Goal: Contribute content: Contribute content

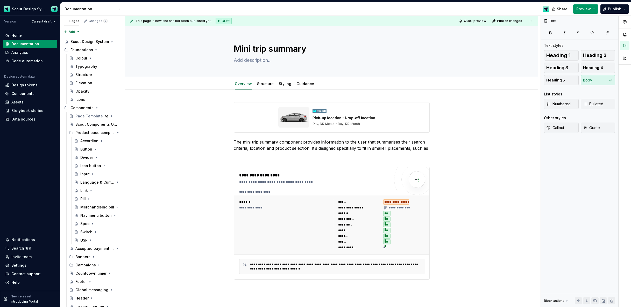
scroll to position [80, 0]
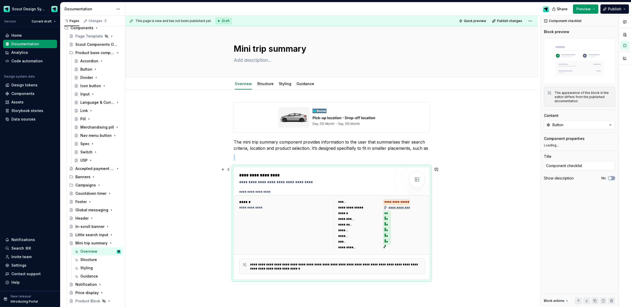
click at [379, 189] on div "**********" at bounding box center [314, 223] width 151 height 102
type textarea "*"
click at [574, 126] on button "Button" at bounding box center [579, 124] width 71 height 9
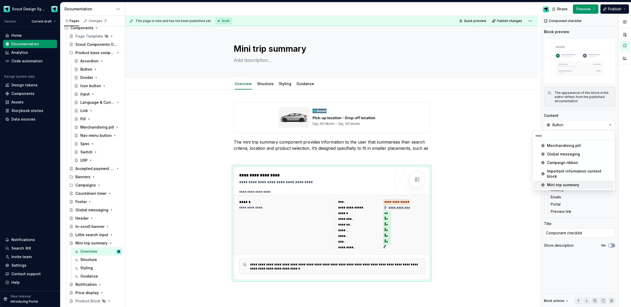
type input "mini"
click at [568, 183] on div "Mini trip summary" at bounding box center [563, 185] width 32 height 5
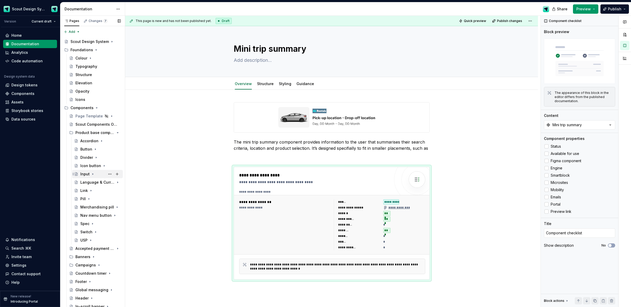
scroll to position [97, 0]
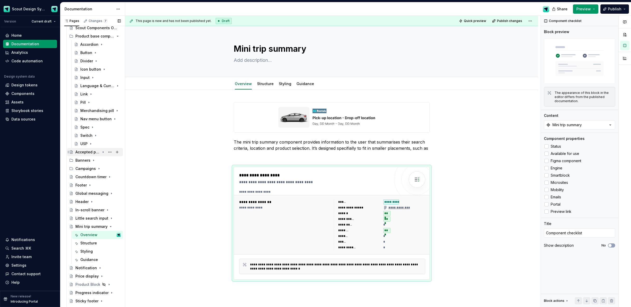
click at [92, 155] on div "Accepted payment types" at bounding box center [97, 152] width 45 height 7
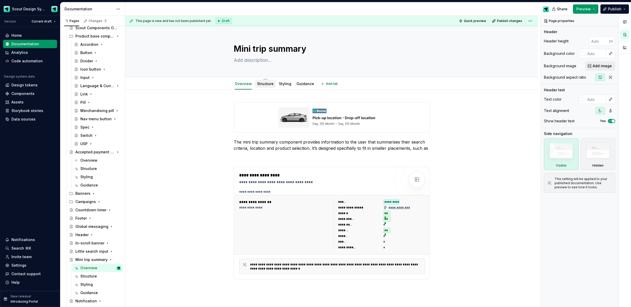
click at [265, 85] on link "Structure" at bounding box center [265, 84] width 17 height 4
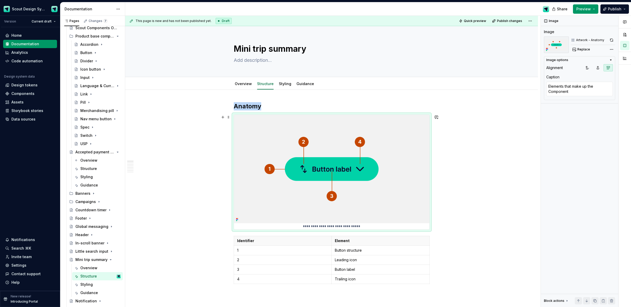
click at [355, 134] on img at bounding box center [331, 169] width 195 height 109
click at [580, 49] on span "Replace" at bounding box center [583, 49] width 13 height 4
type textarea "*"
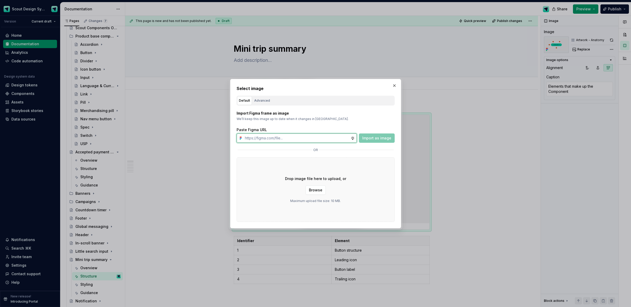
paste input "[URL][DOMAIN_NAME]"
type input "[URL][DOMAIN_NAME]"
click at [366, 137] on span "Import as image" at bounding box center [376, 138] width 29 height 5
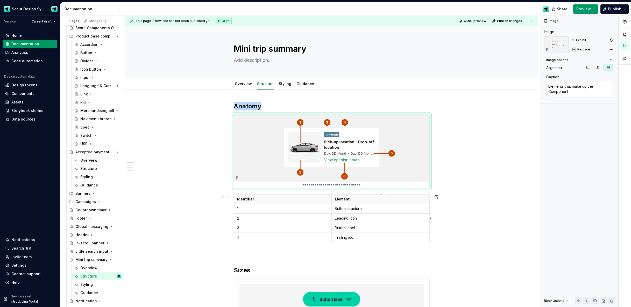
type textarea "*"
click at [356, 211] on p "Button structure" at bounding box center [380, 208] width 91 height 5
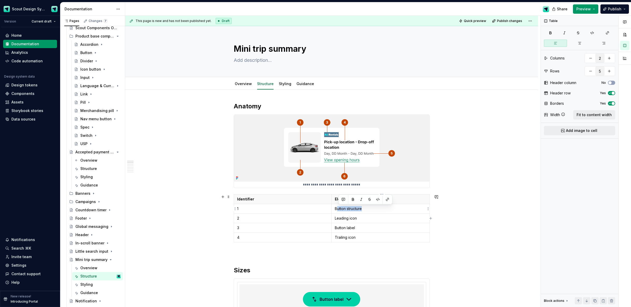
drag, startPoint x: 367, startPoint y: 212, endPoint x: 345, endPoint y: 213, distance: 22.8
click at [337, 211] on td "Button structure" at bounding box center [380, 209] width 98 height 10
click at [381, 220] on p "Leading icon" at bounding box center [380, 218] width 91 height 5
click at [355, 227] on p "Button label" at bounding box center [380, 228] width 91 height 5
type textarea "*"
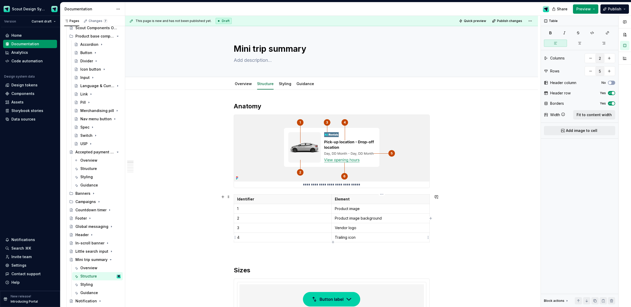
click at [350, 236] on p "Trailing icon" at bounding box center [380, 237] width 91 height 5
drag, startPoint x: 334, startPoint y: 243, endPoint x: 294, endPoint y: 242, distance: 39.9
click at [333, 243] on icon "button" at bounding box center [333, 242] width 4 height 4
click at [265, 246] on p at bounding box center [282, 247] width 91 height 5
click at [333, 252] on icon "button" at bounding box center [332, 252] width 2 height 2
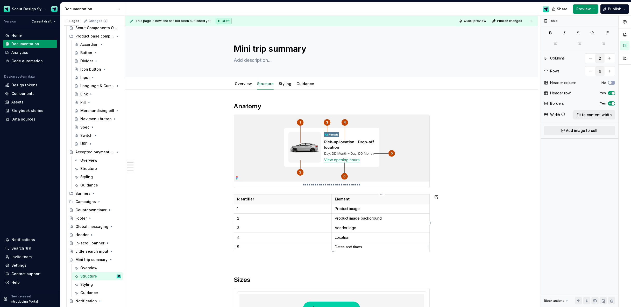
type input "7"
click at [292, 257] on p at bounding box center [282, 256] width 91 height 5
drag, startPoint x: 347, startPoint y: 258, endPoint x: 335, endPoint y: 258, distance: 12.2
click at [335, 258] on td "Link" at bounding box center [380, 257] width 98 height 10
click at [382, 247] on button "button" at bounding box center [384, 247] width 7 height 7
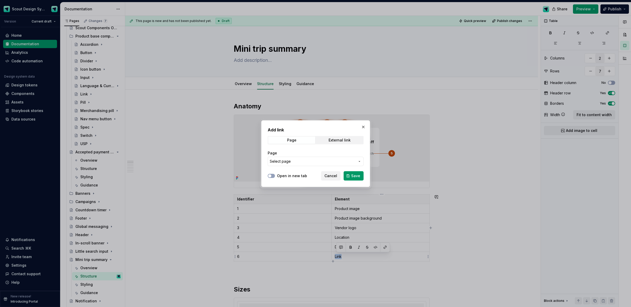
click at [312, 160] on span "Select page" at bounding box center [312, 161] width 85 height 5
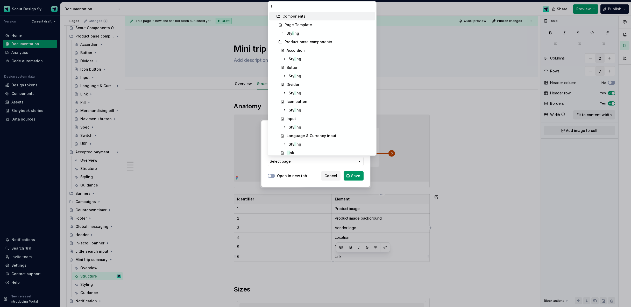
type input "link"
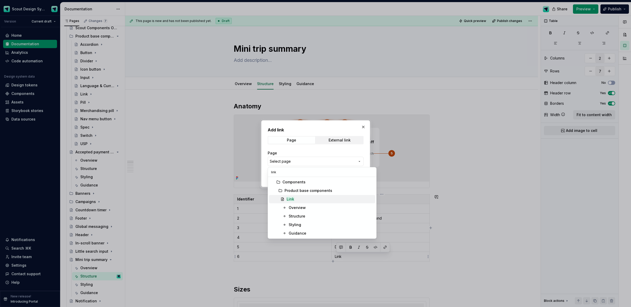
click at [292, 200] on mark "Link" at bounding box center [290, 199] width 8 height 4
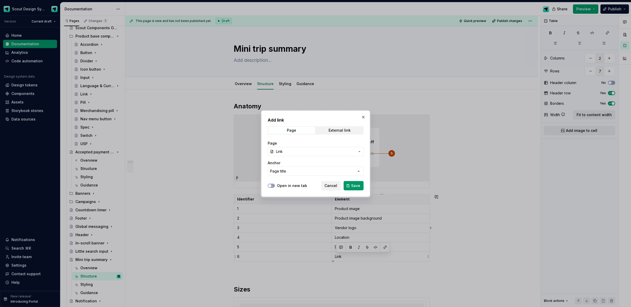
click at [352, 187] on span "Save" at bounding box center [355, 185] width 9 height 5
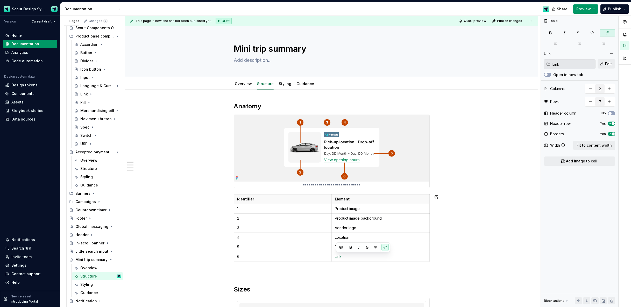
drag, startPoint x: 170, startPoint y: 191, endPoint x: 170, endPoint y: 178, distance: 12.4
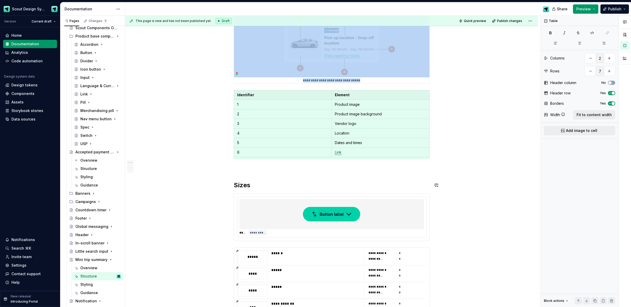
scroll to position [104, 0]
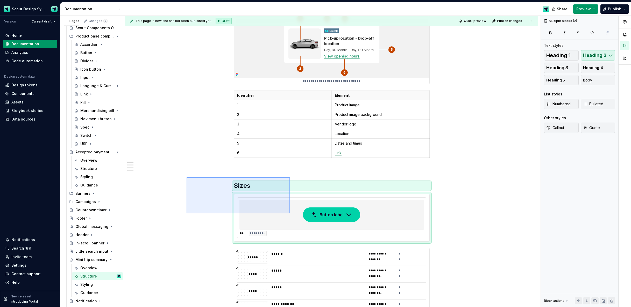
drag, startPoint x: 240, startPoint y: 200, endPoint x: 290, endPoint y: 214, distance: 51.6
click at [290, 214] on div "**********" at bounding box center [332, 162] width 415 height 292
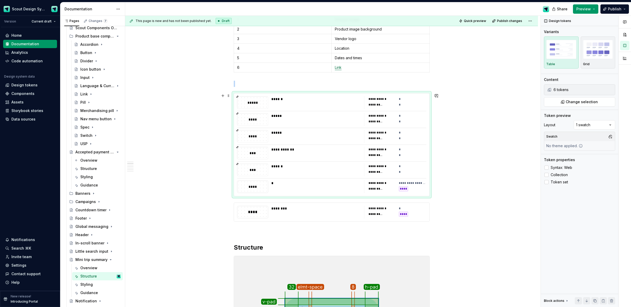
scroll to position [194, 0]
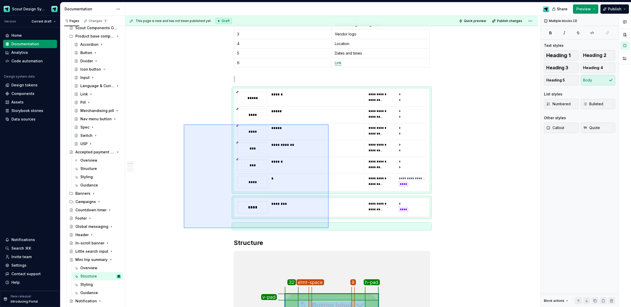
drag, startPoint x: 269, startPoint y: 165, endPoint x: 329, endPoint y: 228, distance: 86.8
click at [329, 228] on div "**********" at bounding box center [332, 162] width 415 height 292
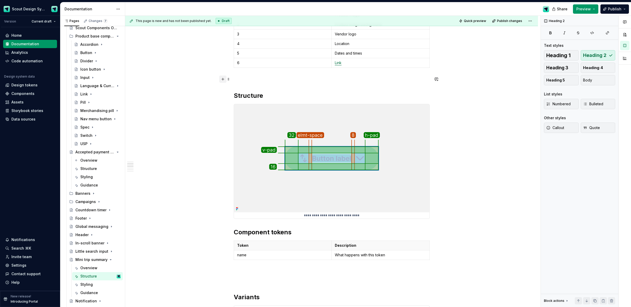
scroll to position [187, 0]
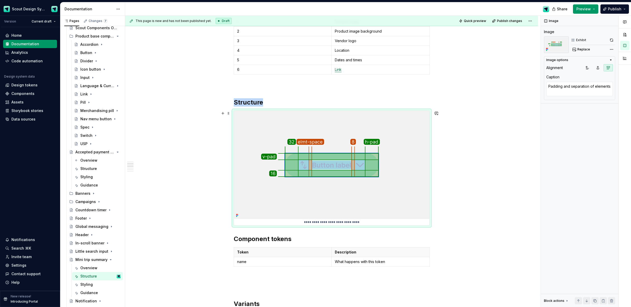
drag, startPoint x: 330, startPoint y: 201, endPoint x: 348, endPoint y: 200, distance: 18.4
click at [330, 201] on img at bounding box center [331, 165] width 195 height 109
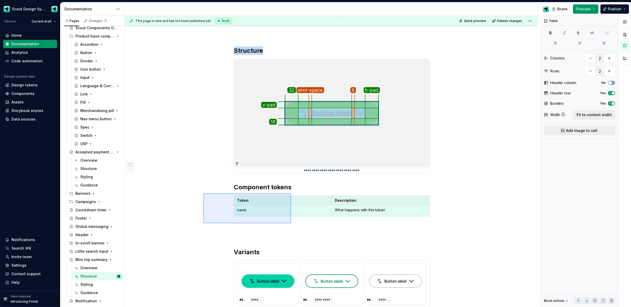
drag, startPoint x: 257, startPoint y: 212, endPoint x: 218, endPoint y: 200, distance: 40.5
click at [288, 223] on div "**********" at bounding box center [332, 162] width 415 height 292
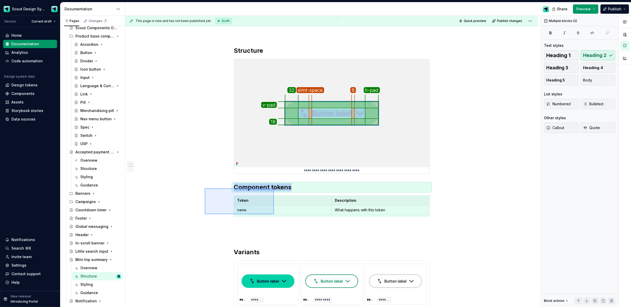
drag, startPoint x: 230, startPoint y: 202, endPoint x: 273, endPoint y: 214, distance: 45.3
click at [274, 214] on div "**********" at bounding box center [332, 162] width 415 height 292
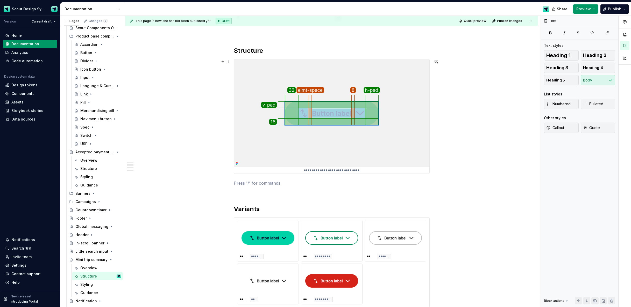
click at [283, 135] on img at bounding box center [331, 113] width 195 height 109
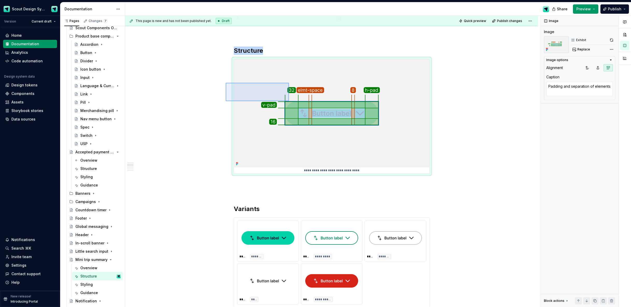
click at [290, 102] on div "**********" at bounding box center [332, 162] width 415 height 292
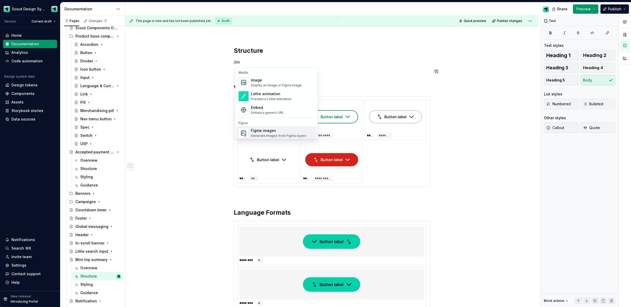
click at [258, 132] on div "Figma images" at bounding box center [278, 130] width 55 height 5
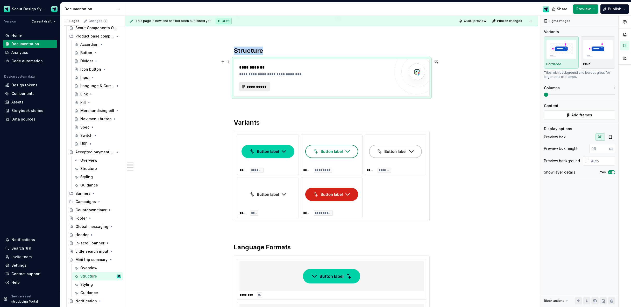
click at [261, 87] on span "**********" at bounding box center [257, 86] width 20 height 5
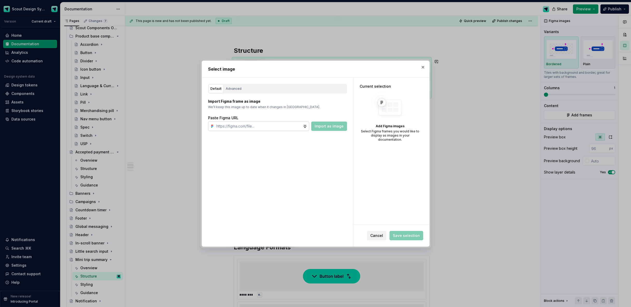
type textarea "*"
type input "[URL][DOMAIN_NAME]"
click at [326, 126] on span "Import as image" at bounding box center [328, 126] width 29 height 5
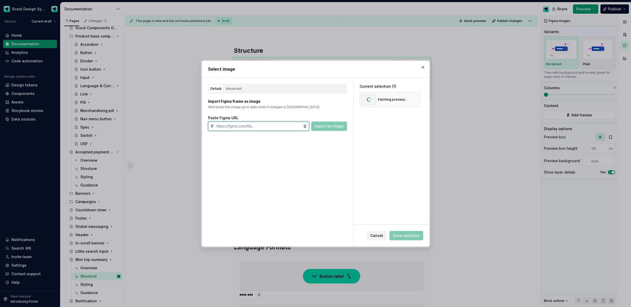
click at [285, 128] on input "text" at bounding box center [258, 126] width 89 height 9
paste input "[URL][DOMAIN_NAME]"
type input "[URL][DOMAIN_NAME]"
click at [335, 123] on button "Import as image" at bounding box center [329, 126] width 36 height 9
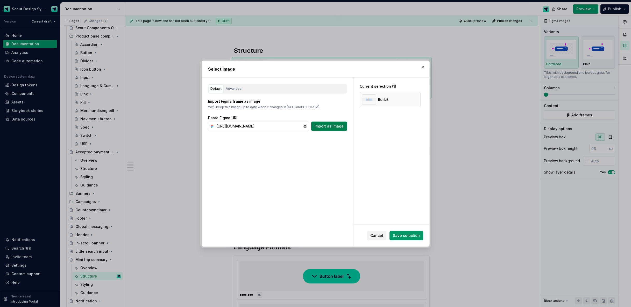
scroll to position [0, 0]
click at [282, 127] on input "text" at bounding box center [258, 126] width 89 height 9
paste input "[URL][DOMAIN_NAME]"
type input "[URL][DOMAIN_NAME]"
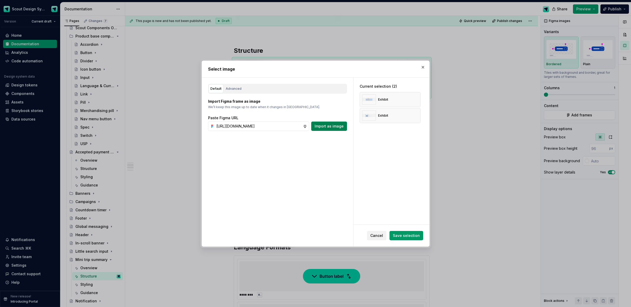
click at [326, 128] on span "Import as image" at bounding box center [328, 126] width 29 height 5
click at [267, 125] on input "text" at bounding box center [258, 126] width 89 height 9
paste input "[URL][DOMAIN_NAME]"
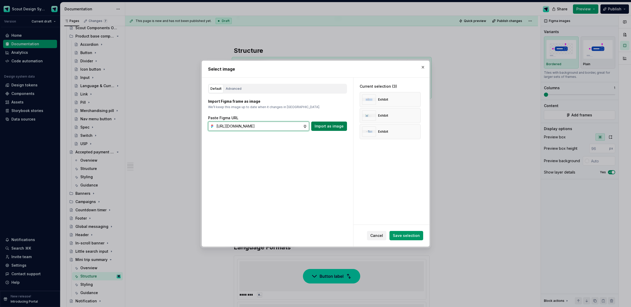
type input "[URL][DOMAIN_NAME]"
click at [332, 126] on span "Import as image" at bounding box center [328, 126] width 29 height 5
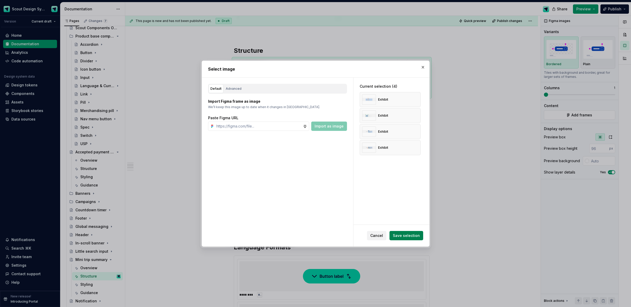
click at [414, 237] on span "Save selection" at bounding box center [406, 235] width 27 height 5
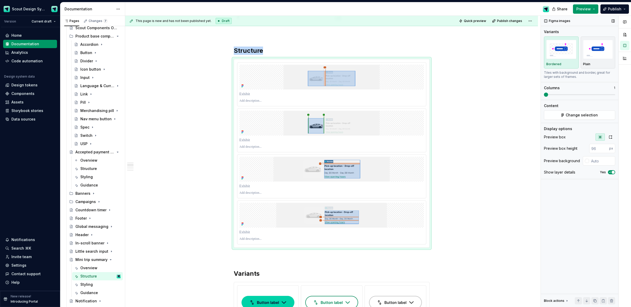
click at [544, 97] on span at bounding box center [546, 95] width 4 height 4
click at [609, 138] on icon "button" at bounding box center [610, 137] width 4 height 4
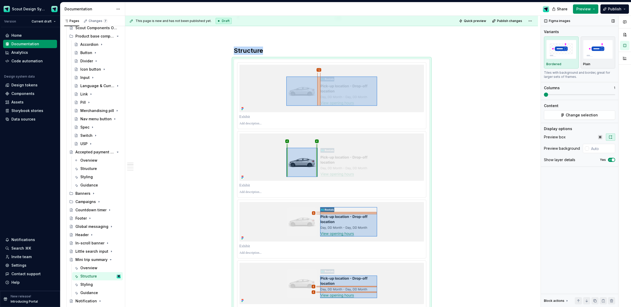
click at [611, 161] on icon "button" at bounding box center [610, 159] width 4 height 3
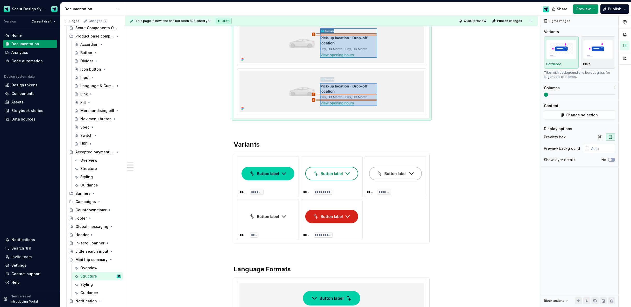
scroll to position [396, 0]
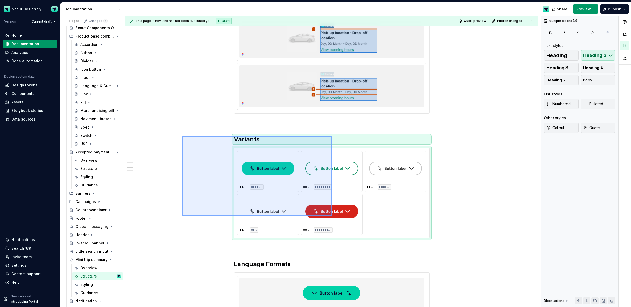
drag, startPoint x: 319, startPoint y: 210, endPoint x: 332, endPoint y: 216, distance: 14.4
click at [332, 216] on div "**********" at bounding box center [332, 162] width 415 height 292
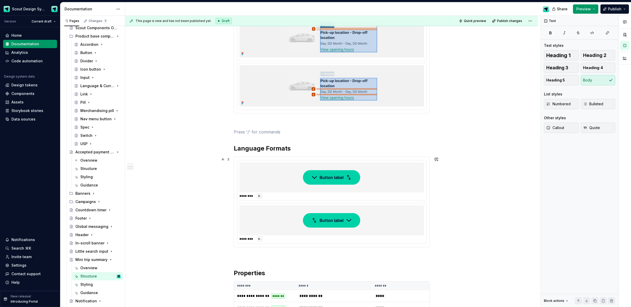
scroll to position [444, 0]
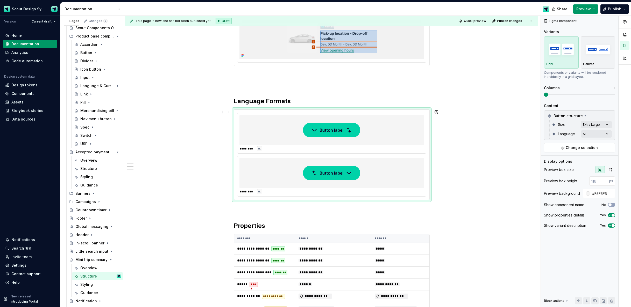
click at [343, 163] on img at bounding box center [331, 173] width 57 height 26
click at [584, 145] on span "Change selection" at bounding box center [581, 147] width 32 height 5
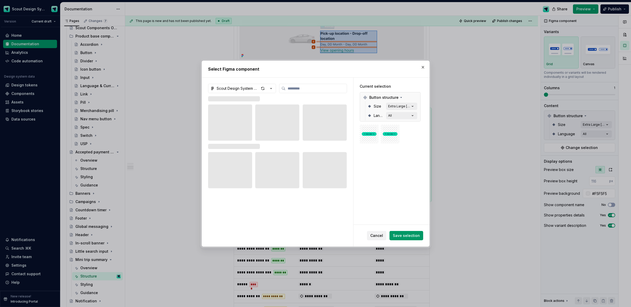
type textarea "*"
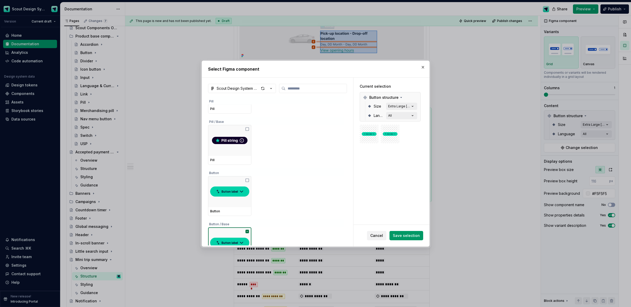
scroll to position [32, 0]
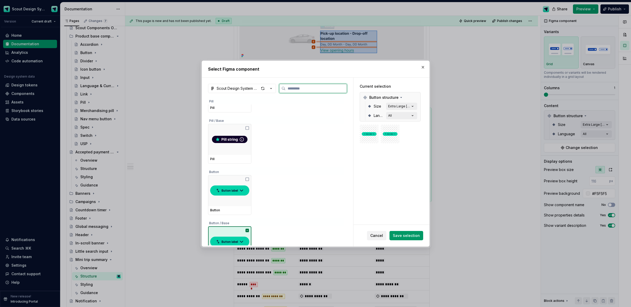
drag, startPoint x: 241, startPoint y: 235, endPoint x: 254, endPoint y: 213, distance: 26.0
click at [241, 235] on img at bounding box center [229, 242] width 39 height 15
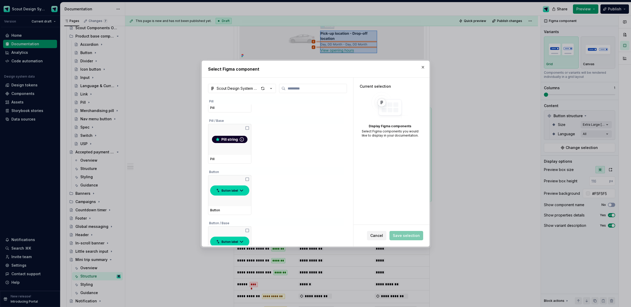
type input "*"
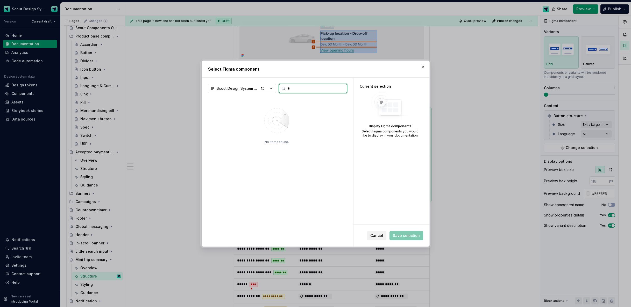
scroll to position [0, 0]
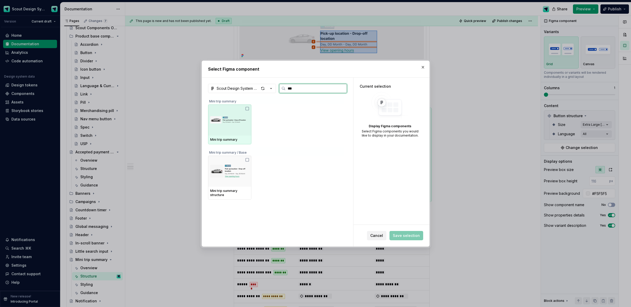
type input "****"
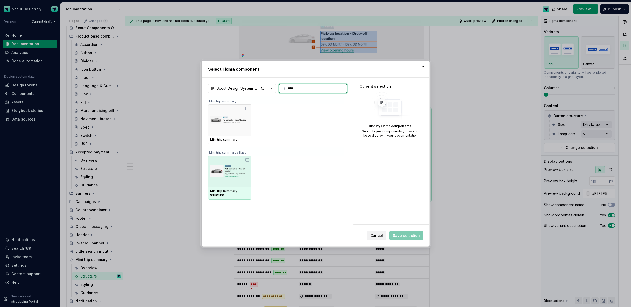
click at [236, 171] on img at bounding box center [229, 171] width 39 height 27
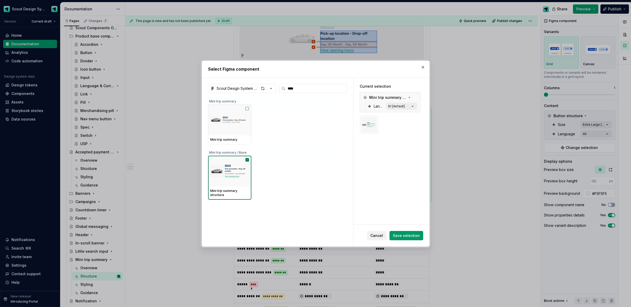
drag, startPoint x: 408, startPoint y: 234, endPoint x: 530, endPoint y: 184, distance: 132.6
click at [408, 234] on span "Save selection" at bounding box center [406, 235] width 27 height 5
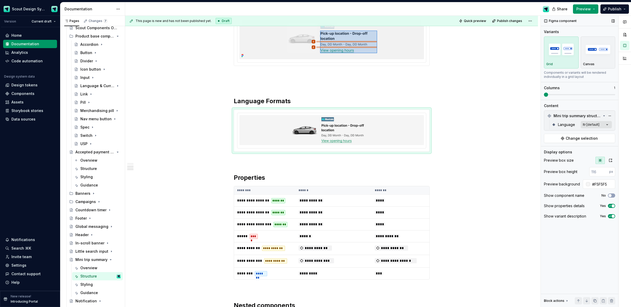
click at [610, 125] on div "Comments Open comments No comments yet Select ‘Comment’ from the block context …" at bounding box center [585, 162] width 90 height 292
click at [606, 136] on div "All Includes current and future variants." at bounding box center [576, 136] width 63 height 10
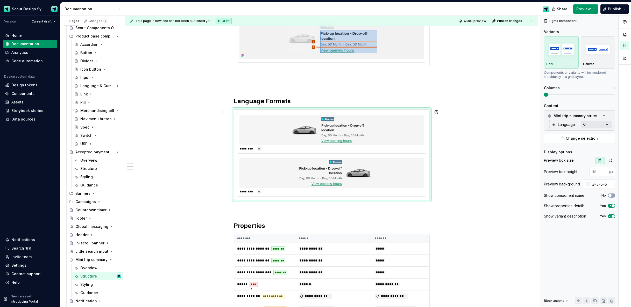
drag, startPoint x: 488, startPoint y: 141, endPoint x: 472, endPoint y: 140, distance: 16.3
click at [488, 141] on html "Scout Design System Version Current draft Home Documentation Analytics Code aut…" at bounding box center [315, 153] width 631 height 307
click at [594, 182] on input "#F5F5F5" at bounding box center [602, 184] width 25 height 9
type input "#FFFFFF"
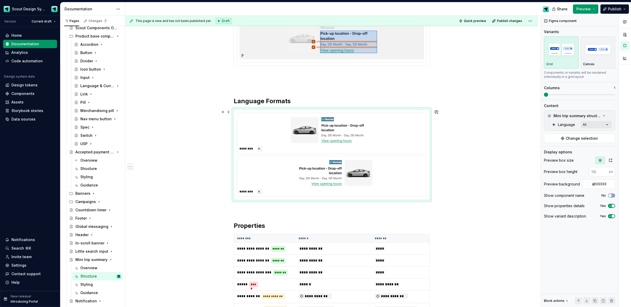
click at [494, 182] on div "**********" at bounding box center [332, 162] width 415 height 292
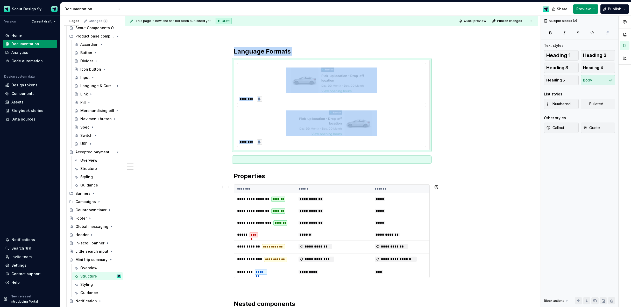
scroll to position [533, 0]
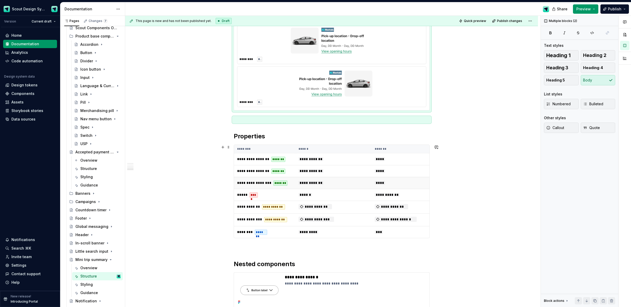
click at [418, 190] on td "**********" at bounding box center [400, 195] width 58 height 12
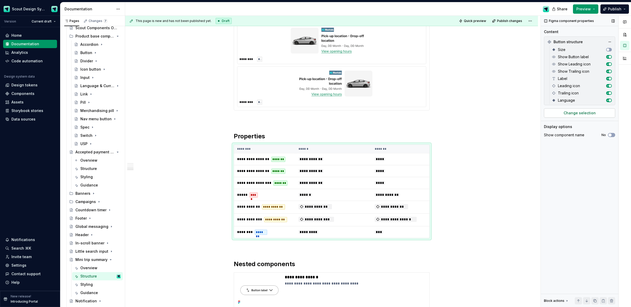
click at [581, 111] on span "Change selection" at bounding box center [579, 113] width 32 height 5
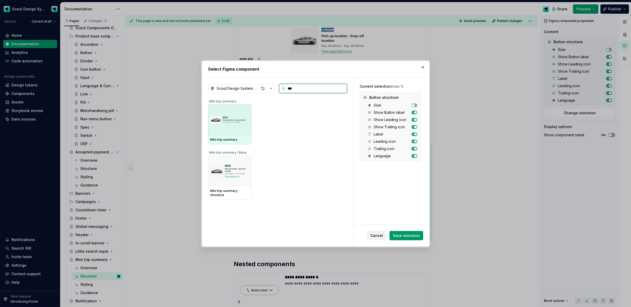
type input "****"
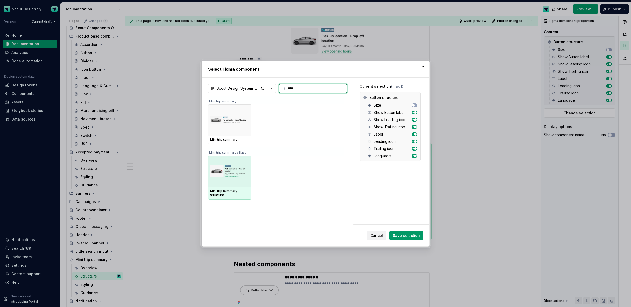
click at [224, 176] on img at bounding box center [229, 171] width 39 height 27
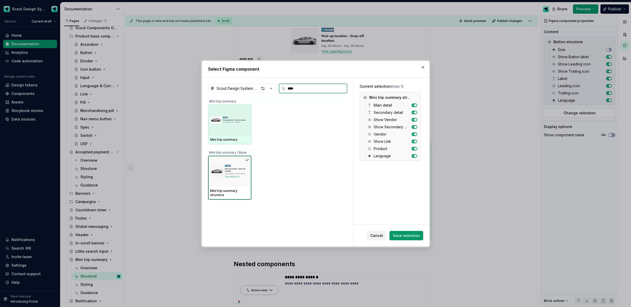
click at [226, 129] on img at bounding box center [229, 120] width 39 height 21
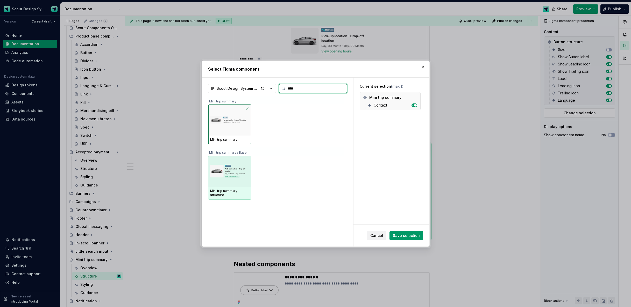
click at [227, 171] on img at bounding box center [229, 171] width 39 height 27
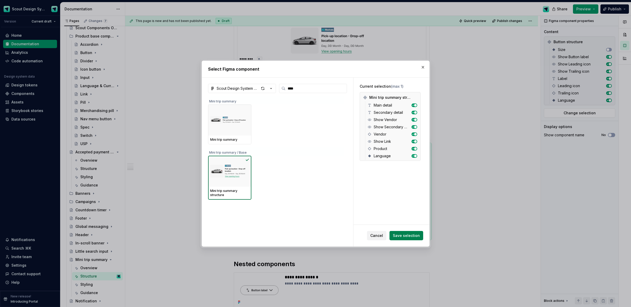
click at [404, 236] on span "Save selection" at bounding box center [406, 235] width 27 height 5
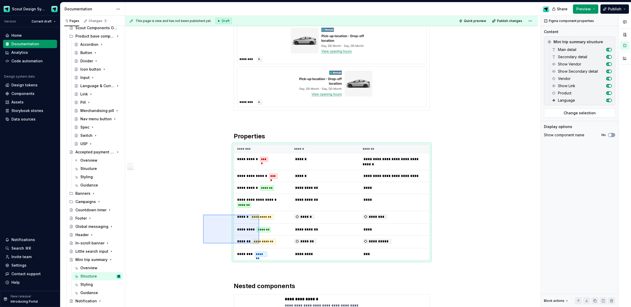
click at [259, 244] on div "**********" at bounding box center [332, 162] width 415 height 292
copy h2 "Properties"
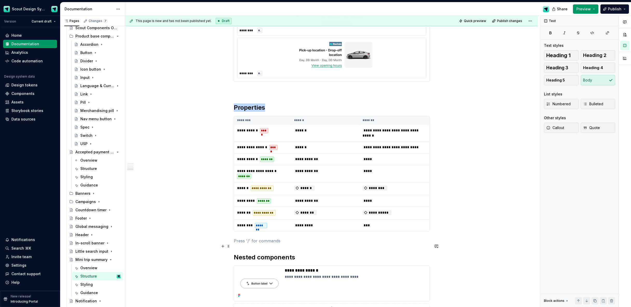
click at [257, 244] on p at bounding box center [332, 241] width 196 height 6
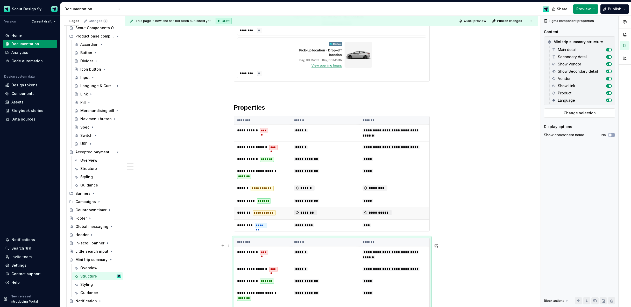
drag, startPoint x: 335, startPoint y: 257, endPoint x: 396, endPoint y: 223, distance: 70.0
click at [335, 257] on td "******" at bounding box center [325, 255] width 68 height 17
click at [574, 116] on button "Change selection" at bounding box center [579, 113] width 71 height 9
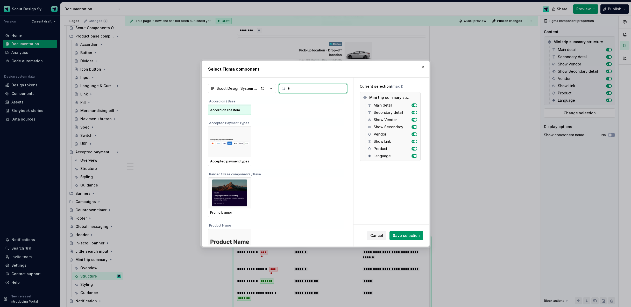
scroll to position [0, 0]
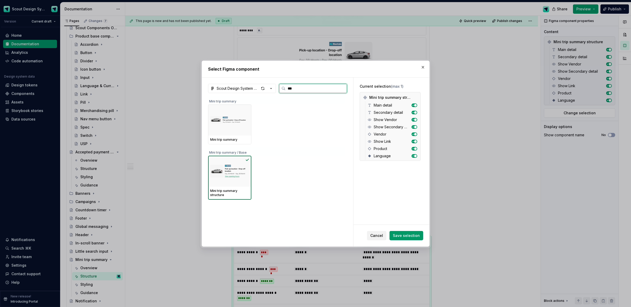
type input "****"
drag, startPoint x: 237, startPoint y: 166, endPoint x: 235, endPoint y: 131, distance: 35.3
click at [238, 164] on img at bounding box center [229, 171] width 39 height 27
click at [235, 131] on div at bounding box center [229, 120] width 43 height 31
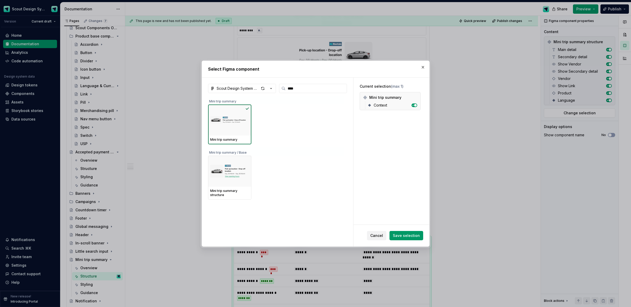
click at [413, 237] on span "Save selection" at bounding box center [406, 235] width 27 height 5
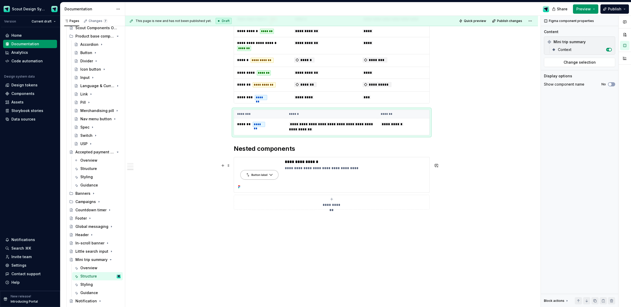
scroll to position [706, 0]
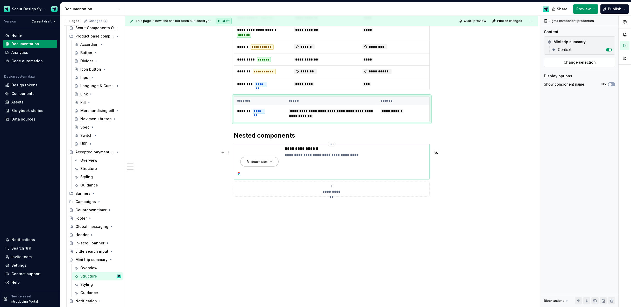
click at [386, 166] on div "**********" at bounding box center [356, 161] width 142 height 31
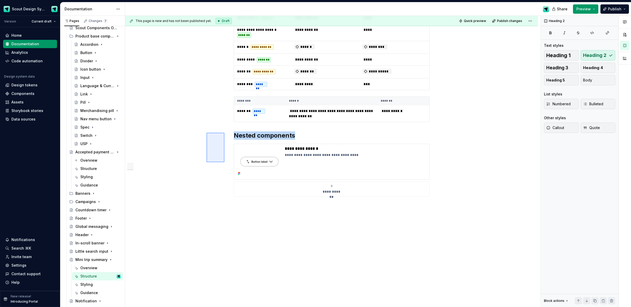
drag, startPoint x: 234, startPoint y: 154, endPoint x: 211, endPoint y: 158, distance: 24.2
click at [211, 158] on div "**********" at bounding box center [332, 162] width 415 height 292
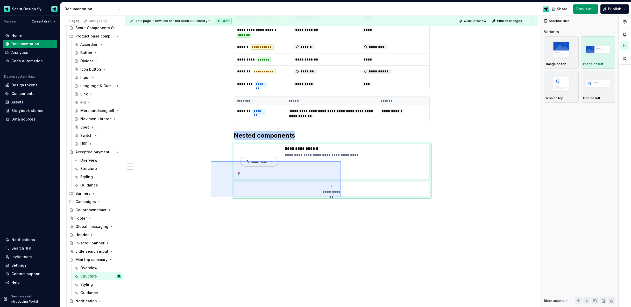
drag, startPoint x: 232, startPoint y: 167, endPoint x: 343, endPoint y: 200, distance: 116.0
click at [343, 200] on div "**********" at bounding box center [332, 162] width 415 height 292
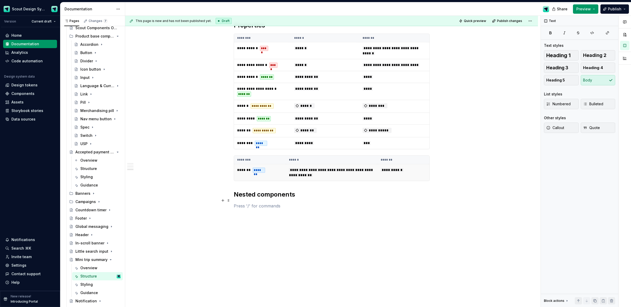
scroll to position [651, 0]
click at [222, 208] on button "button" at bounding box center [222, 211] width 7 height 7
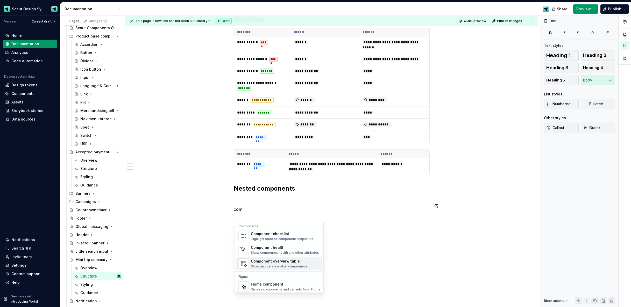
scroll to position [16, 0]
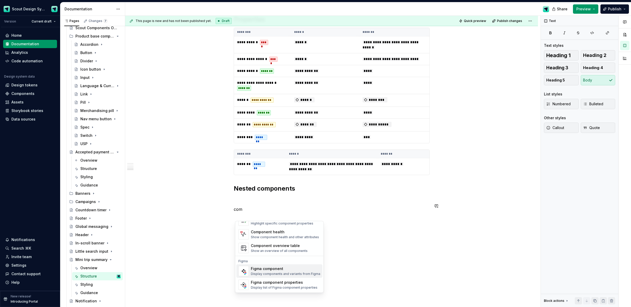
click at [292, 266] on div "Figma component" at bounding box center [285, 268] width 69 height 5
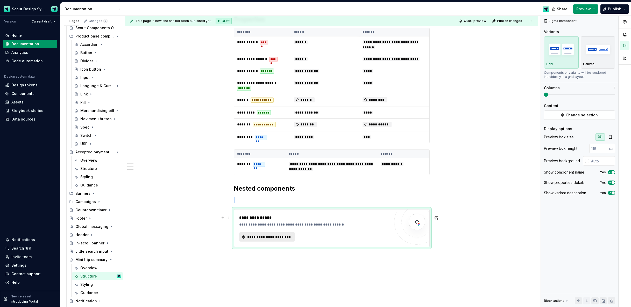
click at [274, 240] on span "**********" at bounding box center [269, 237] width 45 height 5
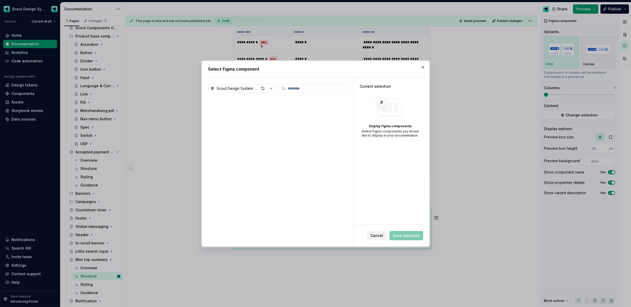
type textarea "*"
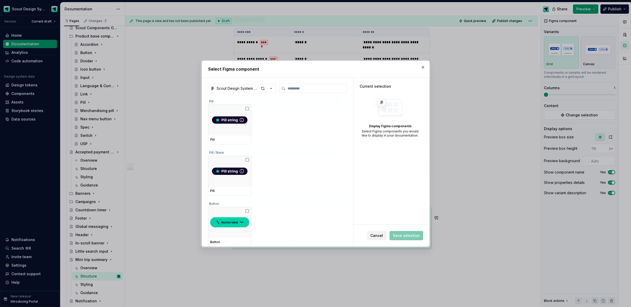
type input "*"
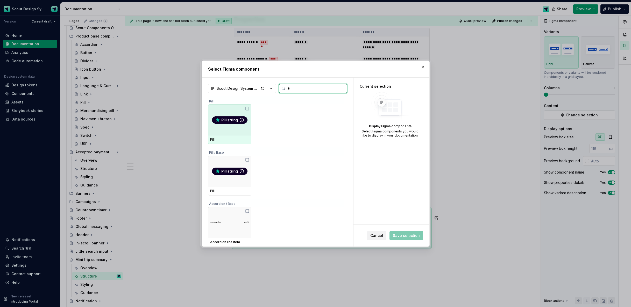
type textarea "*"
type input "****"
click at [221, 122] on img at bounding box center [229, 120] width 23 height 6
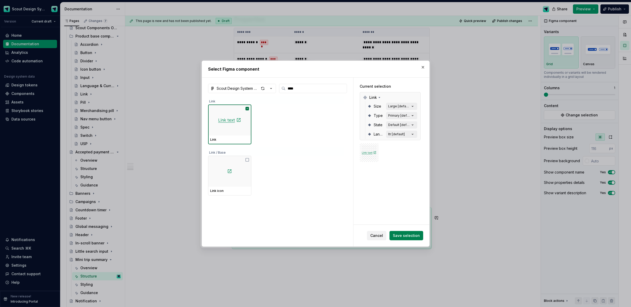
click at [406, 235] on span "Save selection" at bounding box center [406, 235] width 27 height 5
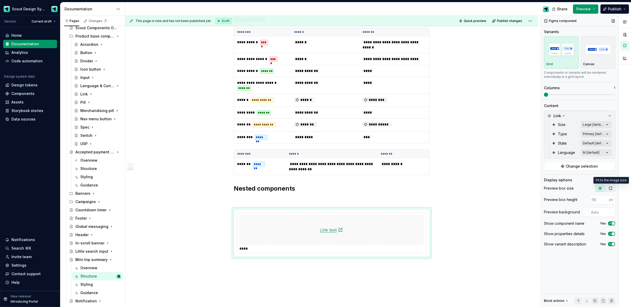
click at [612, 190] on button "button" at bounding box center [609, 188] width 9 height 7
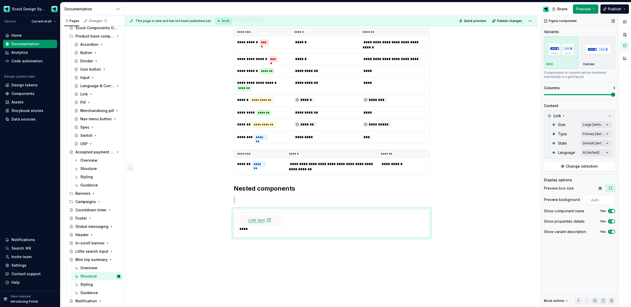
click at [615, 97] on span at bounding box center [613, 95] width 4 height 4
click at [599, 187] on icon "button" at bounding box center [599, 188] width 3 height 3
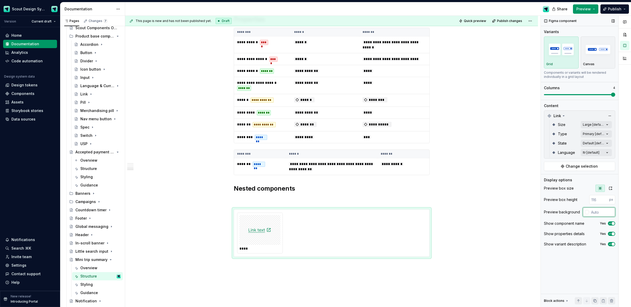
click at [598, 211] on input "text" at bounding box center [602, 212] width 26 height 9
type input "#F5F5F5"
click at [240, 203] on p at bounding box center [332, 200] width 196 height 6
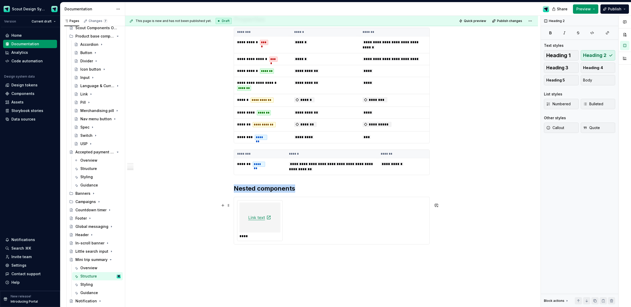
click at [260, 233] on div at bounding box center [259, 218] width 41 height 30
drag, startPoint x: 206, startPoint y: 191, endPoint x: 182, endPoint y: 178, distance: 27.9
click at [205, 191] on div "**********" at bounding box center [332, 162] width 415 height 292
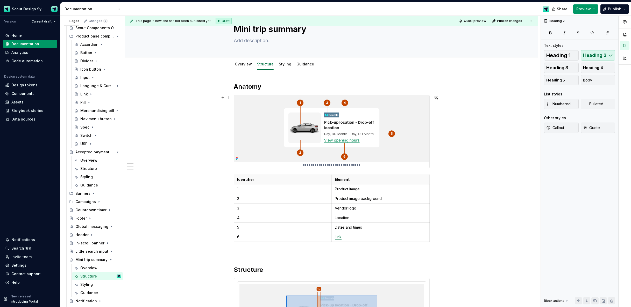
scroll to position [0, 0]
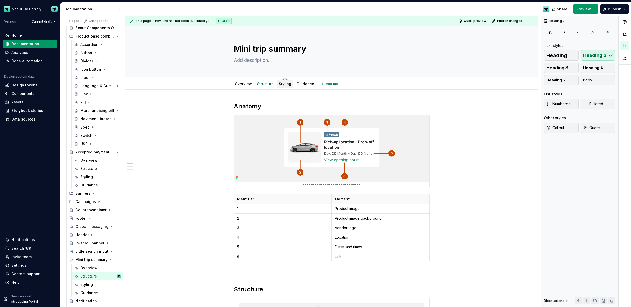
click at [284, 85] on link "Styling" at bounding box center [285, 84] width 12 height 4
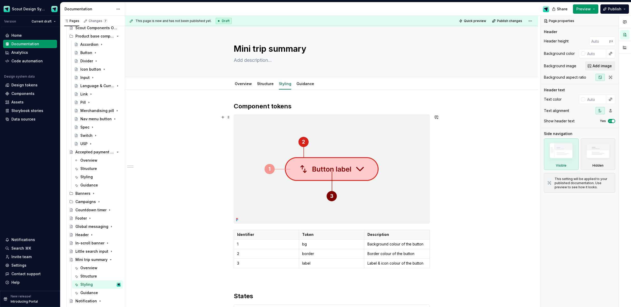
click at [362, 157] on img at bounding box center [331, 169] width 195 height 109
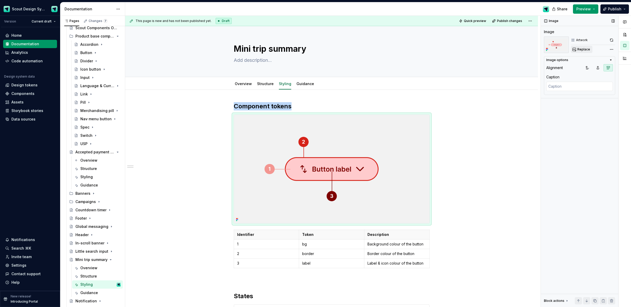
click at [584, 50] on span "Replace" at bounding box center [583, 49] width 13 height 4
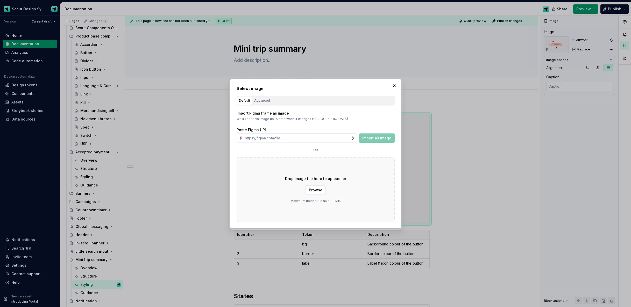
type textarea "*"
type input "[URL][DOMAIN_NAME]"
click at [378, 139] on span "Import as image" at bounding box center [376, 138] width 29 height 5
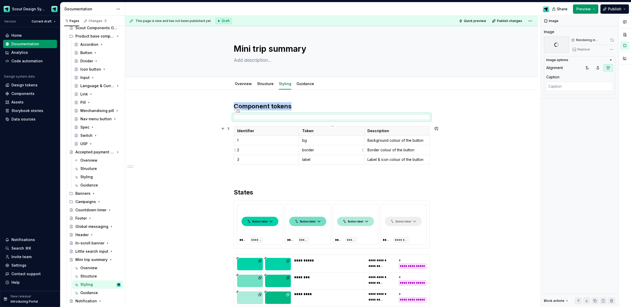
scroll to position [6, 0]
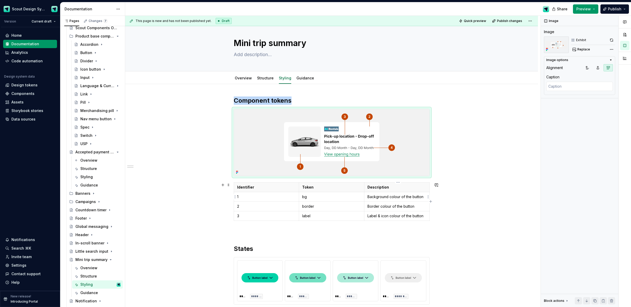
type textarea "*"
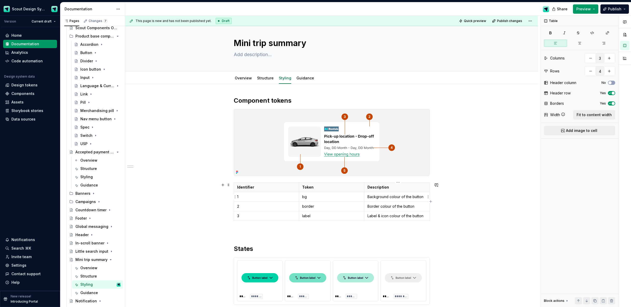
drag, startPoint x: 391, startPoint y: 199, endPoint x: 399, endPoint y: 199, distance: 7.3
click at [391, 199] on p "Background colour of the button" at bounding box center [396, 196] width 59 height 5
click at [328, 194] on p "bg" at bounding box center [331, 196] width 59 height 5
click at [418, 201] on td "Border colour of the button" at bounding box center [396, 206] width 65 height 10
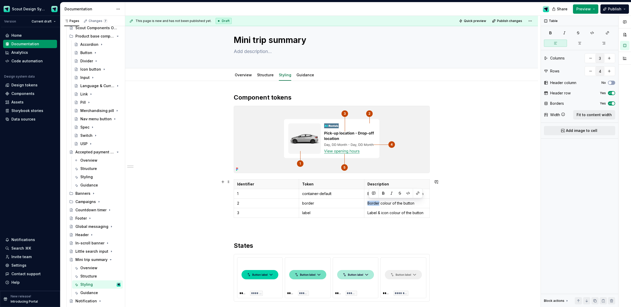
click at [418, 199] on td "Border colour of the button" at bounding box center [396, 204] width 65 height 10
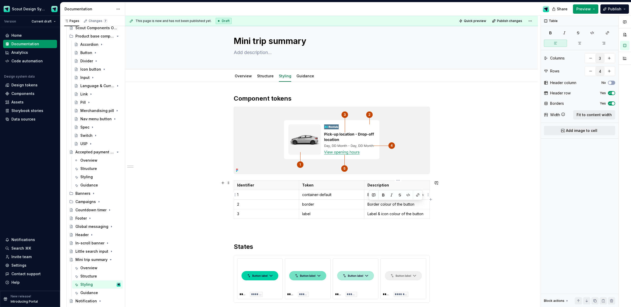
click at [425, 196] on p "Background colour of the button" at bounding box center [396, 194] width 59 height 5
click at [421, 196] on p "Background colour of the button" at bounding box center [396, 195] width 59 height 5
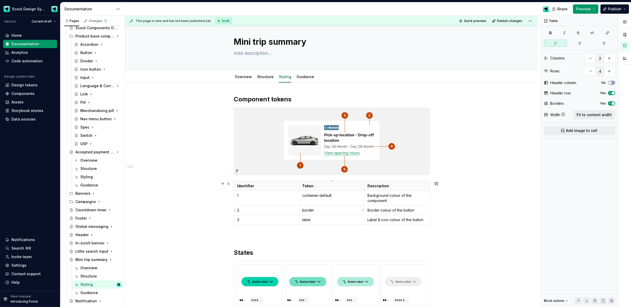
click at [313, 211] on p "border" at bounding box center [331, 210] width 59 height 5
click at [321, 197] on p "container-default" at bounding box center [331, 195] width 59 height 5
copy p "container-default"
click at [316, 212] on p "border" at bounding box center [331, 210] width 59 height 5
click at [386, 199] on p "Background colour of the component" at bounding box center [396, 198] width 59 height 10
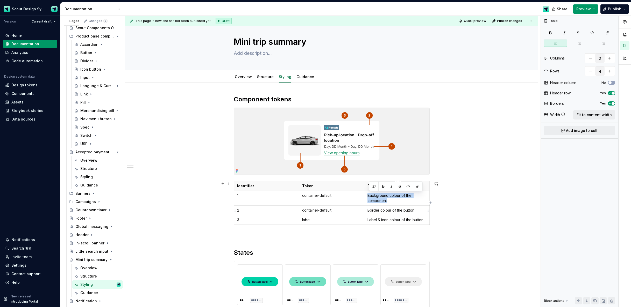
copy p "Background colour of the component"
click at [393, 211] on p "Border colour of the button" at bounding box center [396, 210] width 59 height 5
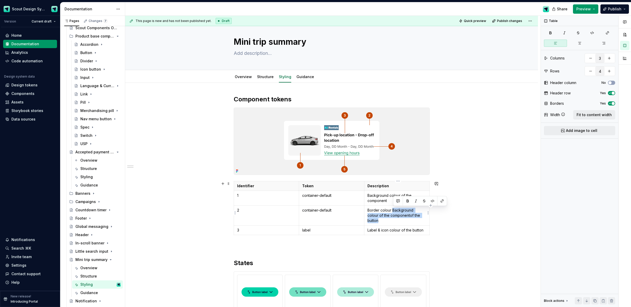
drag, startPoint x: 393, startPoint y: 210, endPoint x: 419, endPoint y: 219, distance: 27.8
click at [419, 219] on td "Border colour Background colour of the componentof the button" at bounding box center [396, 216] width 65 height 20
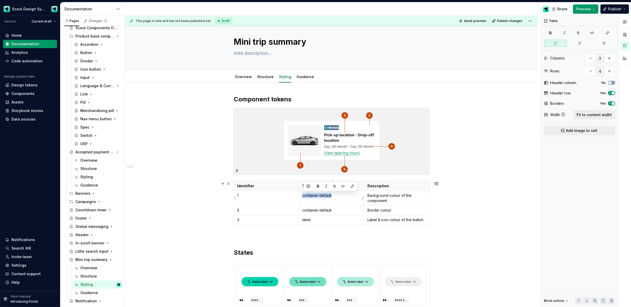
drag, startPoint x: 335, startPoint y: 197, endPoint x: 394, endPoint y: 134, distance: 86.1
click at [303, 196] on td "container-default" at bounding box center [331, 198] width 65 height 15
type textarea "*"
click at [329, 198] on p "container-default" at bounding box center [331, 195] width 59 height 5
click at [329, 197] on p "container-default" at bounding box center [331, 195] width 59 height 5
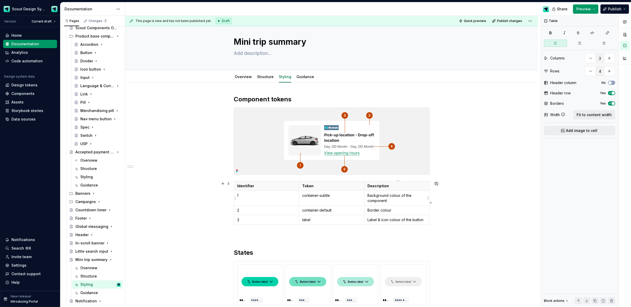
drag, startPoint x: 388, startPoint y: 201, endPoint x: 392, endPoint y: 201, distance: 4.2
click at [388, 200] on p "Background colour of the component" at bounding box center [396, 198] width 59 height 10
drag, startPoint x: 392, startPoint y: 201, endPoint x: 413, endPoint y: 195, distance: 22.0
click at [402, 194] on p "Background colour of the component" at bounding box center [396, 198] width 59 height 10
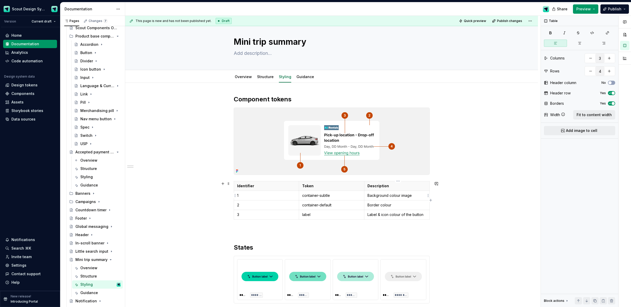
click at [402, 197] on p "Background colour image" at bounding box center [396, 195] width 59 height 5
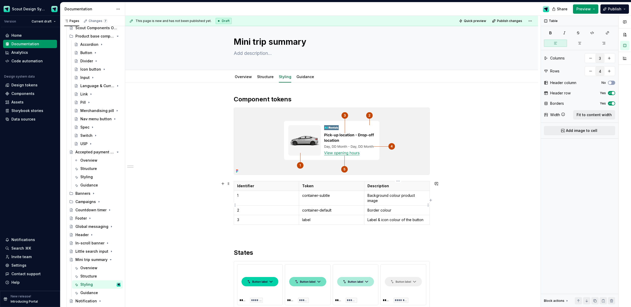
drag, startPoint x: 400, startPoint y: 206, endPoint x: 408, endPoint y: 206, distance: 8.8
click at [400, 208] on p "Border colour" at bounding box center [396, 210] width 59 height 5
drag, startPoint x: 316, startPoint y: 215, endPoint x: 304, endPoint y: 215, distance: 11.9
click at [302, 215] on td "label" at bounding box center [331, 220] width 65 height 10
drag, startPoint x: 369, startPoint y: 215, endPoint x: 424, endPoint y: 215, distance: 55.2
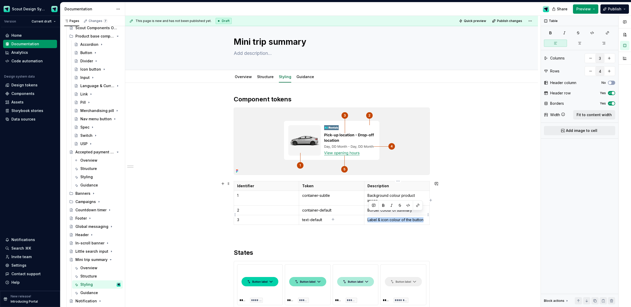
click at [424, 218] on p "Label & icon colour of the button" at bounding box center [396, 220] width 59 height 5
click at [333, 220] on div "Identifier Token Description 1 container-subtle Background colour product image…" at bounding box center [332, 204] width 196 height 46
click at [333, 219] on icon "button" at bounding box center [333, 220] width 4 height 4
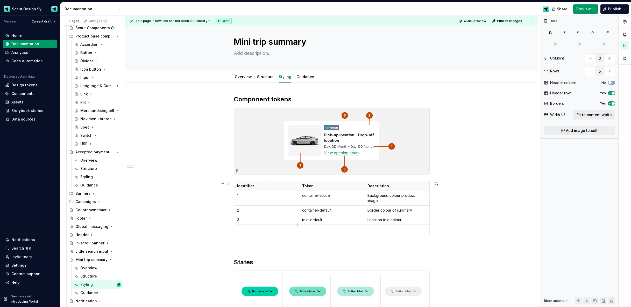
click at [280, 227] on p at bounding box center [266, 229] width 59 height 5
click at [333, 228] on icon "button" at bounding box center [333, 229] width 4 height 4
type input "6"
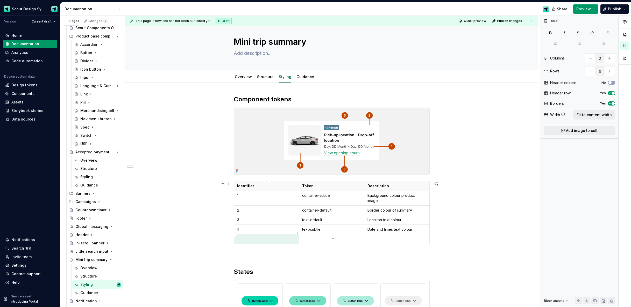
click at [258, 237] on p at bounding box center [266, 239] width 59 height 5
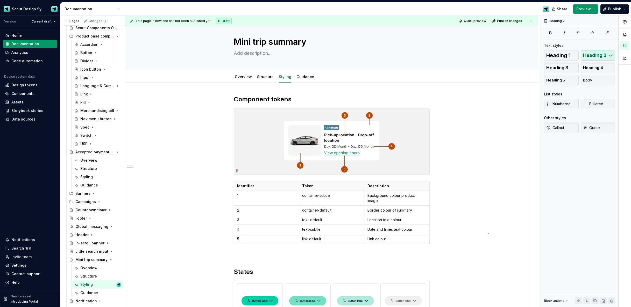
drag, startPoint x: 488, startPoint y: 234, endPoint x: 457, endPoint y: 232, distance: 31.1
click at [488, 234] on div "**********" at bounding box center [332, 162] width 415 height 292
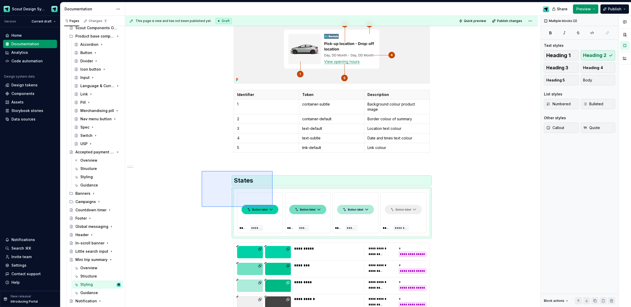
drag, startPoint x: 259, startPoint y: 200, endPoint x: 272, endPoint y: 207, distance: 14.9
click at [272, 207] on div "**********" at bounding box center [332, 162] width 415 height 292
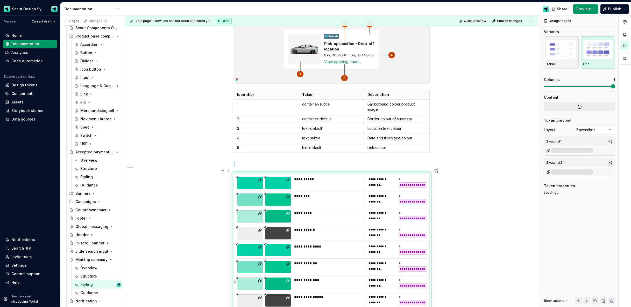
scroll to position [163, 0]
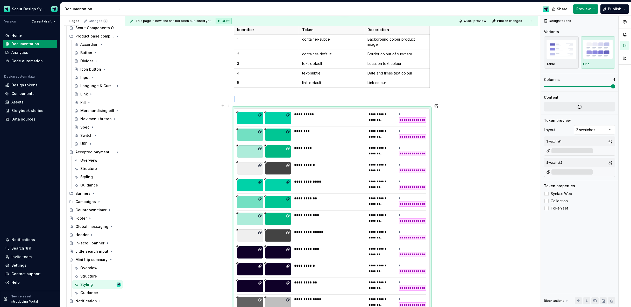
type textarea "*"
click at [237, 96] on p at bounding box center [332, 99] width 196 height 6
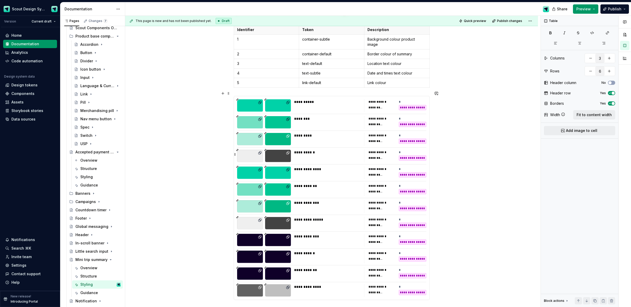
click at [331, 198] on div at bounding box center [331, 198] width 189 height 0
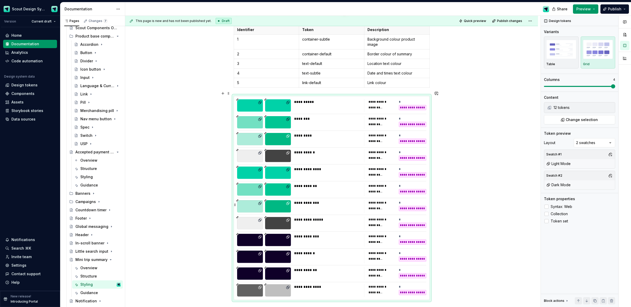
scroll to position [103, 0]
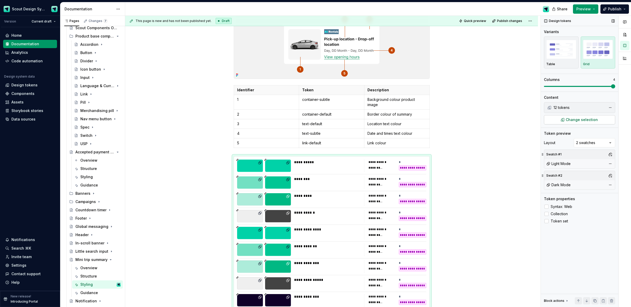
click at [572, 123] on button "Change selection" at bounding box center [579, 119] width 71 height 9
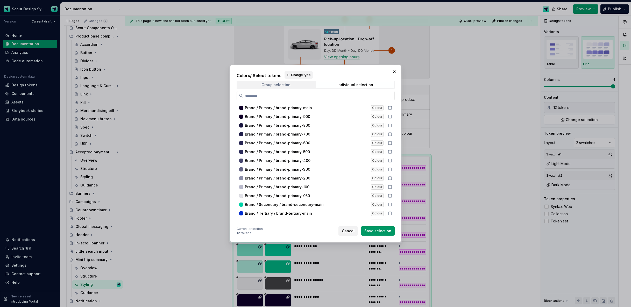
click at [297, 85] on span "Group selection" at bounding box center [276, 84] width 78 height 7
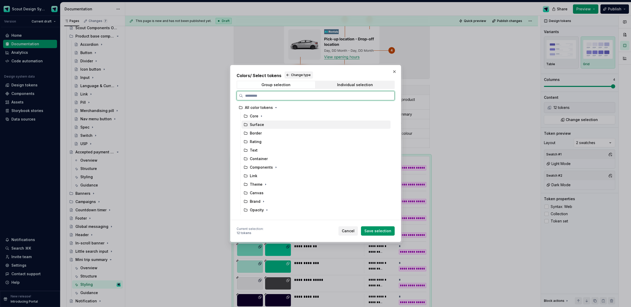
click at [260, 123] on div "Surface" at bounding box center [257, 124] width 14 height 5
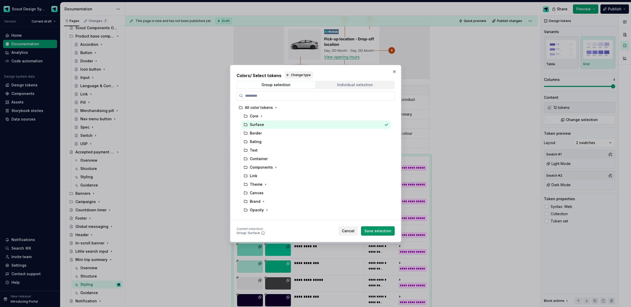
click at [335, 85] on span "Individual selection" at bounding box center [355, 84] width 78 height 7
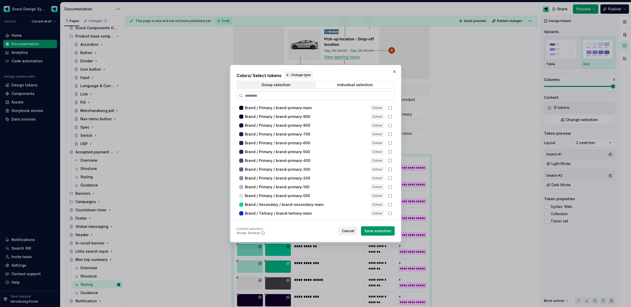
click at [283, 97] on input "search" at bounding box center [318, 95] width 151 height 5
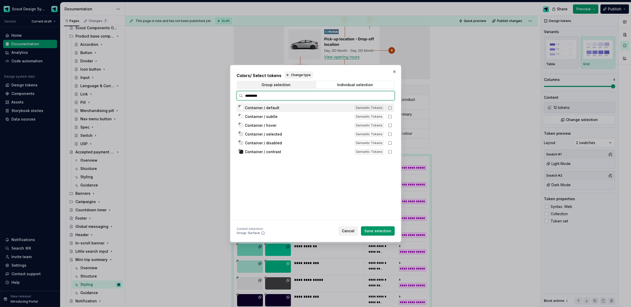
click at [283, 107] on div "Container / default" at bounding box center [298, 107] width 107 height 5
click at [283, 116] on div "Container / subtle" at bounding box center [298, 116] width 107 height 5
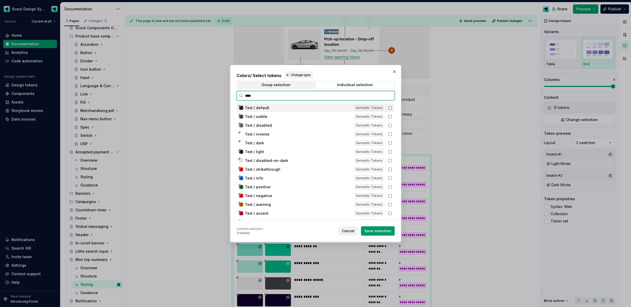
click at [263, 109] on span "Text / default" at bounding box center [257, 107] width 24 height 5
click at [263, 115] on span "Text / subtle" at bounding box center [256, 116] width 23 height 5
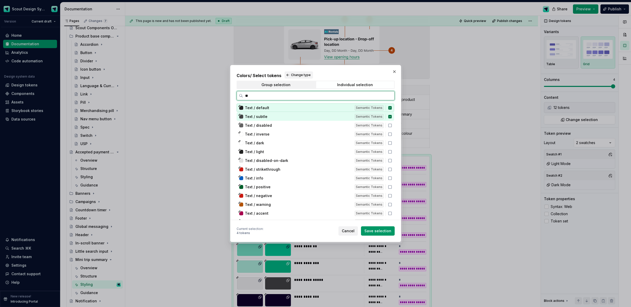
type input "*"
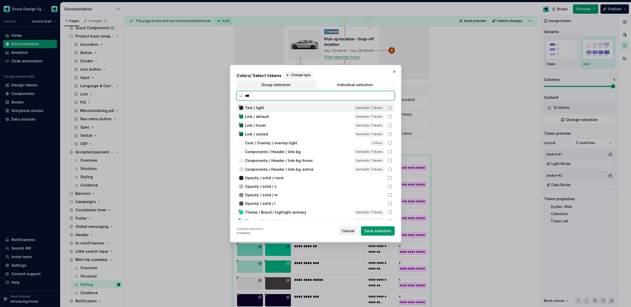
type input "****"
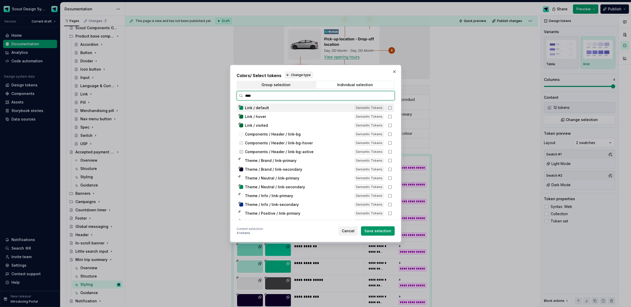
click at [251, 109] on span "Link / default" at bounding box center [257, 107] width 24 height 5
click at [377, 233] on span "Save selection" at bounding box center [377, 231] width 27 height 5
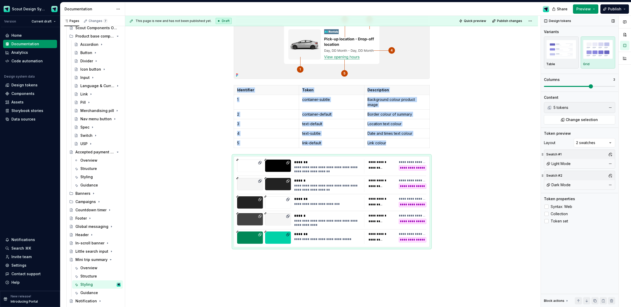
click at [588, 87] on span at bounding box center [590, 86] width 4 height 4
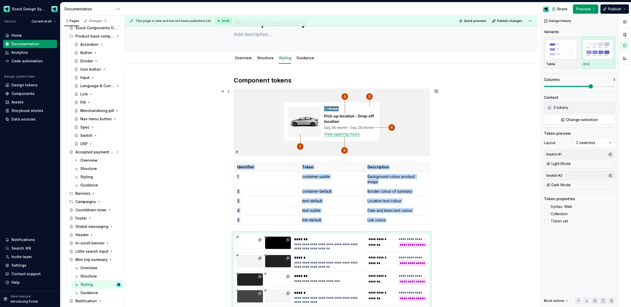
scroll to position [10, 0]
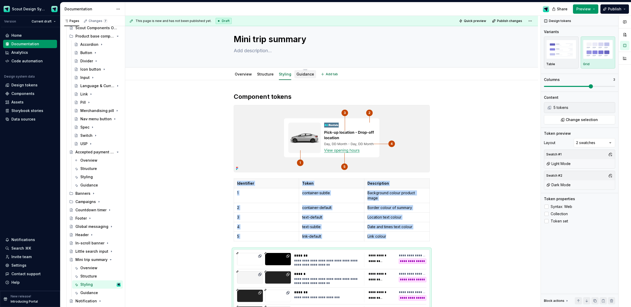
click at [308, 75] on link "Guidance" at bounding box center [305, 74] width 18 height 4
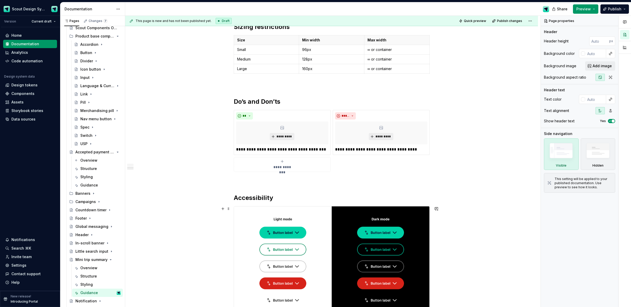
scroll to position [178, 0]
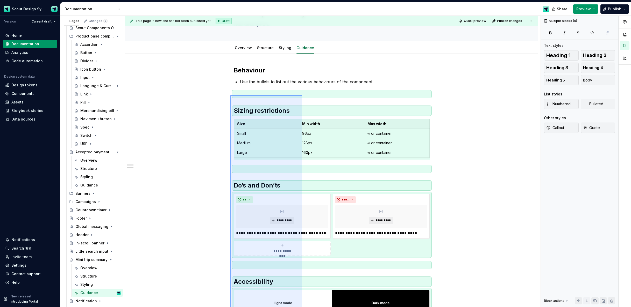
drag, startPoint x: 242, startPoint y: 264, endPoint x: 302, endPoint y: 95, distance: 179.0
click at [302, 95] on div "**********" at bounding box center [332, 162] width 415 height 292
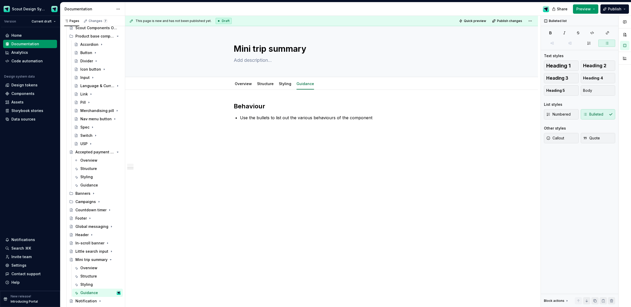
scroll to position [0, 0]
click at [250, 88] on div "Overview" at bounding box center [243, 83] width 21 height 9
type textarea "*"
drag, startPoint x: 351, startPoint y: 117, endPoint x: 239, endPoint y: 120, distance: 111.9
click at [239, 120] on div "Behaviour Use the bullets to list out the various behaviours of the component" at bounding box center [332, 112] width 196 height 20
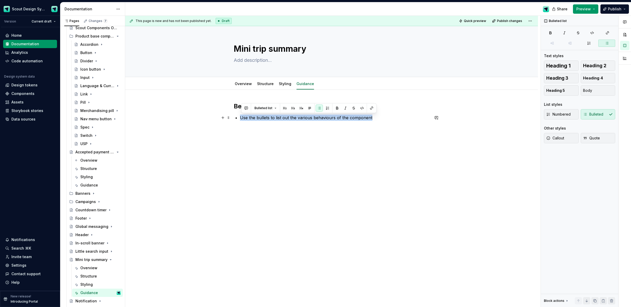
click at [378, 121] on p "Use the bullets to list out the various behaviours of the component" at bounding box center [335, 118] width 190 height 6
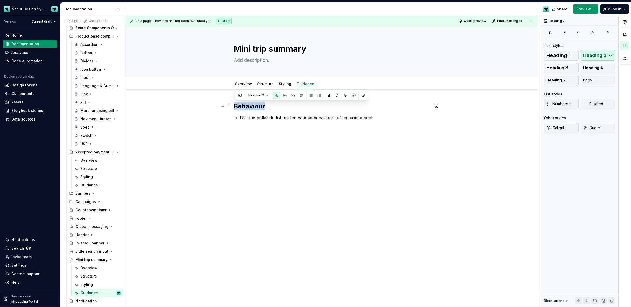
drag, startPoint x: 254, startPoint y: 108, endPoint x: 244, endPoint y: 113, distance: 10.9
click at [234, 106] on div "Behaviour Use the bullets to list out the various behaviours of the component" at bounding box center [332, 115] width 196 height 26
click at [240, 117] on div "Use the bullets to list out the various behaviours of the component" at bounding box center [332, 112] width 196 height 20
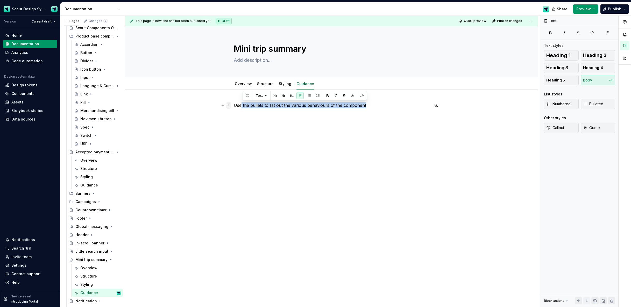
drag, startPoint x: 362, startPoint y: 106, endPoint x: 231, endPoint y: 107, distance: 130.8
click at [234, 107] on div "Use the bullets to list out the various behaviours of the component" at bounding box center [332, 115] width 196 height 26
click at [226, 107] on div "Use" at bounding box center [331, 155] width 413 height 131
drag, startPoint x: 241, startPoint y: 105, endPoint x: 232, endPoint y: 106, distance: 8.5
click at [225, 106] on button "button" at bounding box center [222, 105] width 7 height 7
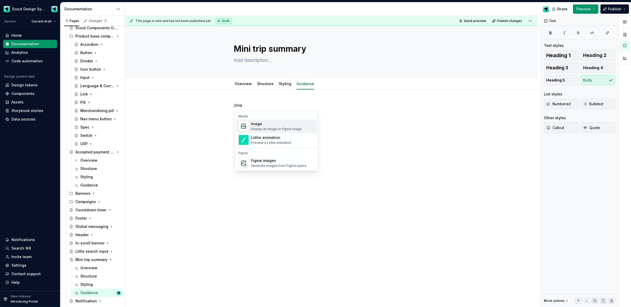
click at [258, 127] on div "Display an image or Figma image" at bounding box center [276, 129] width 51 height 4
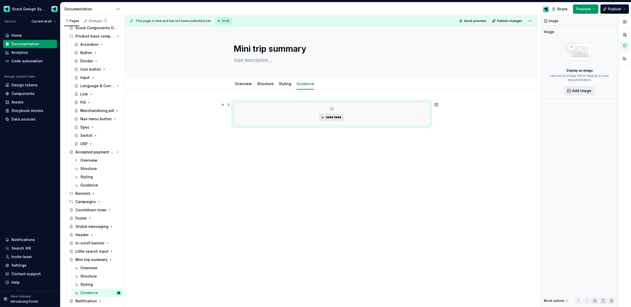
click at [330, 118] on span "*********" at bounding box center [334, 117] width 16 height 4
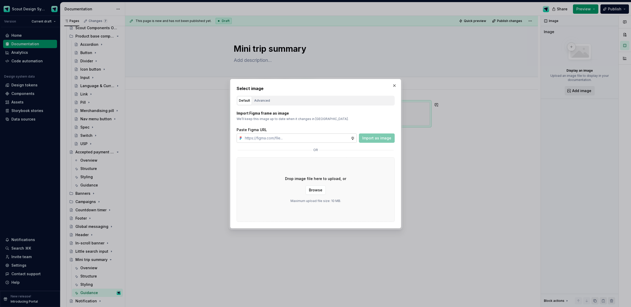
type textarea "*"
type input "[URL][DOMAIN_NAME]"
type textarea "*"
type input "[URL][DOMAIN_NAME]"
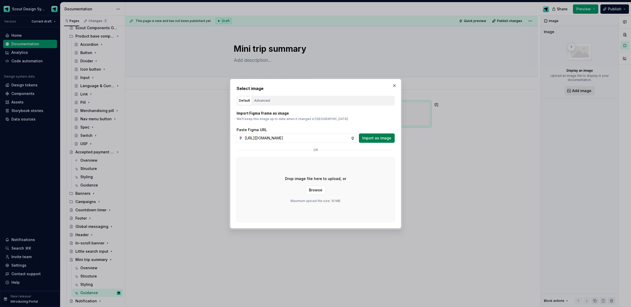
click at [380, 138] on span "Import as image" at bounding box center [376, 138] width 29 height 5
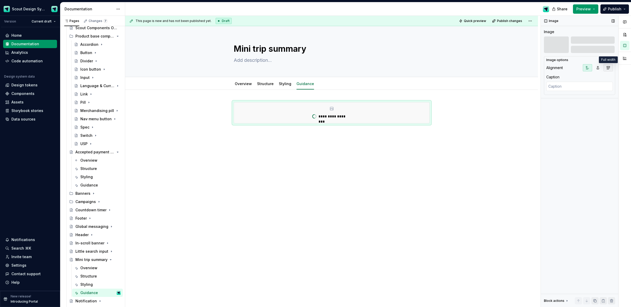
click at [606, 69] on icon "button" at bounding box center [607, 68] width 3 height 3
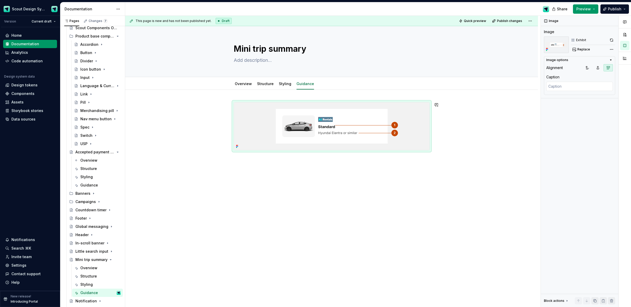
drag, startPoint x: 351, startPoint y: 170, endPoint x: 324, endPoint y: 167, distance: 26.9
click at [351, 170] on div at bounding box center [331, 169] width 413 height 159
click at [285, 162] on div at bounding box center [331, 169] width 413 height 159
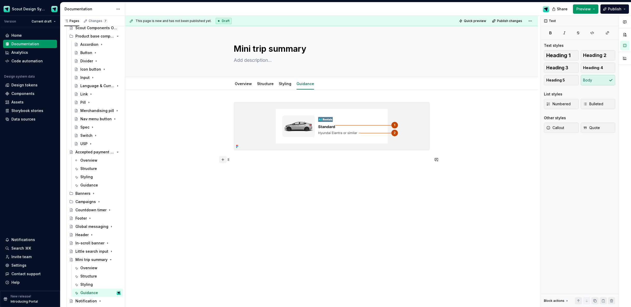
click at [222, 160] on button "button" at bounding box center [222, 159] width 7 height 7
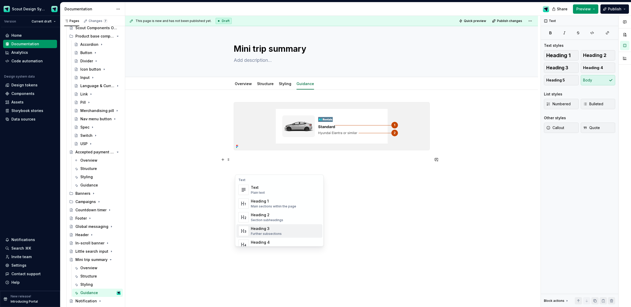
click at [277, 226] on div "Heading 3" at bounding box center [266, 228] width 31 height 5
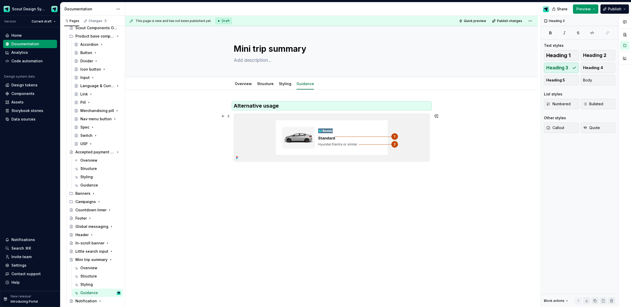
click at [251, 162] on div at bounding box center [332, 138] width 196 height 48
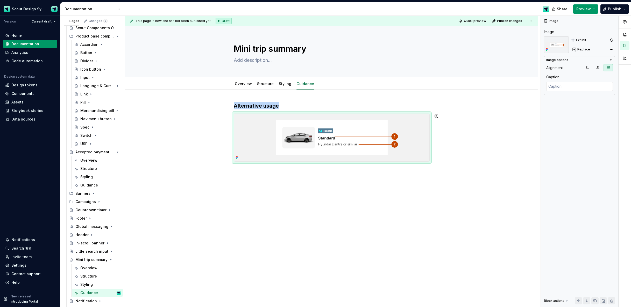
drag, startPoint x: 278, startPoint y: 180, endPoint x: 278, endPoint y: 178, distance: 2.6
click at [278, 180] on div "Alternative usage" at bounding box center [332, 141] width 196 height 78
click at [223, 172] on button "button" at bounding box center [222, 171] width 7 height 7
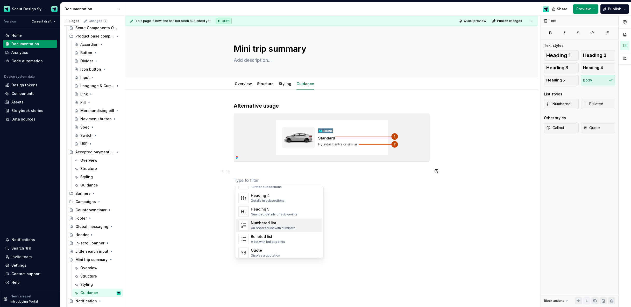
scroll to position [78, 0]
click at [262, 221] on div "A list with bullet points" at bounding box center [268, 222] width 34 height 4
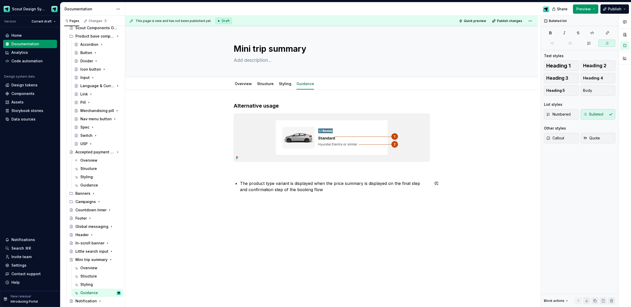
click at [246, 175] on div "Alternative usage The product type variant is displayed when the price summary …" at bounding box center [332, 147] width 196 height 91
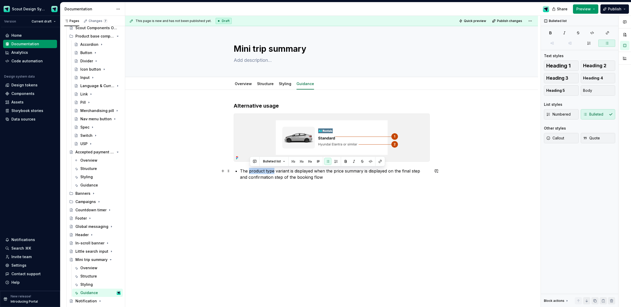
drag, startPoint x: 250, startPoint y: 172, endPoint x: 275, endPoint y: 169, distance: 25.5
click at [275, 169] on p "The product type variant is displayed when the price summary is displayed on th…" at bounding box center [335, 174] width 190 height 12
click at [370, 162] on button "button" at bounding box center [370, 161] width 7 height 7
click at [362, 185] on div "Alternative usage The product type variant is displayed when the price summary …" at bounding box center [332, 144] width 196 height 84
click at [249, 85] on link "Overview" at bounding box center [243, 84] width 17 height 4
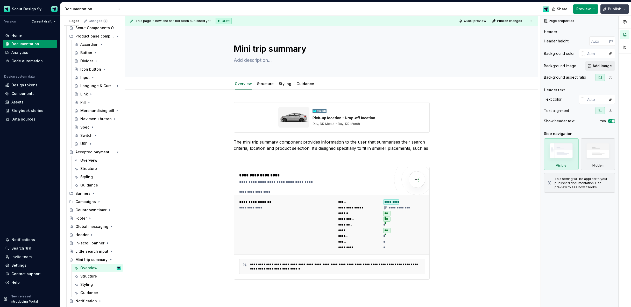
click at [616, 10] on span "Publish" at bounding box center [614, 8] width 13 height 5
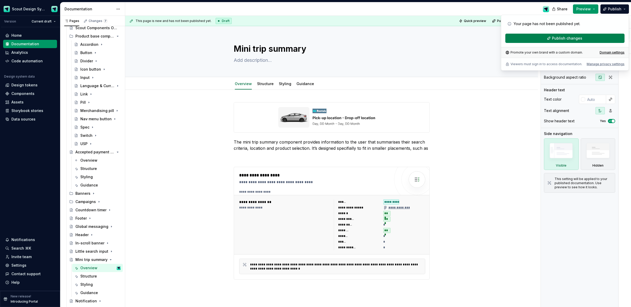
click at [569, 39] on span "Publish changes" at bounding box center [567, 38] width 30 height 5
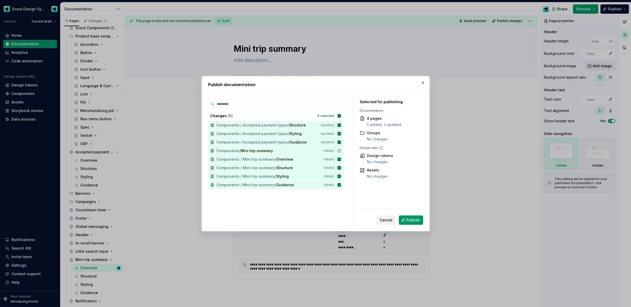
click at [414, 221] on span "Publish" at bounding box center [412, 220] width 13 height 5
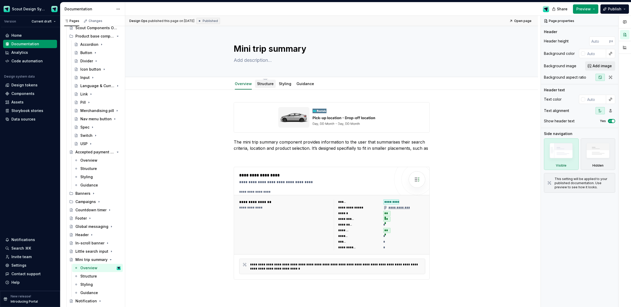
click at [273, 89] on div "Overview Structure Styling Guidance" at bounding box center [274, 85] width 88 height 14
click at [271, 85] on link "Structure" at bounding box center [265, 84] width 17 height 4
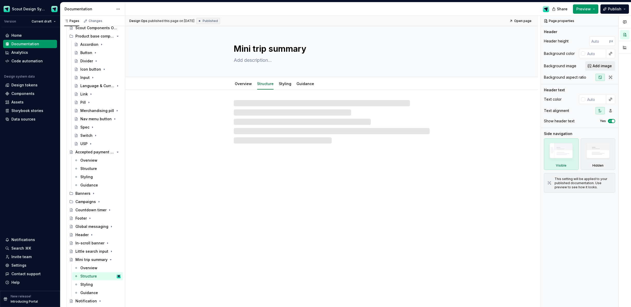
type textarea "*"
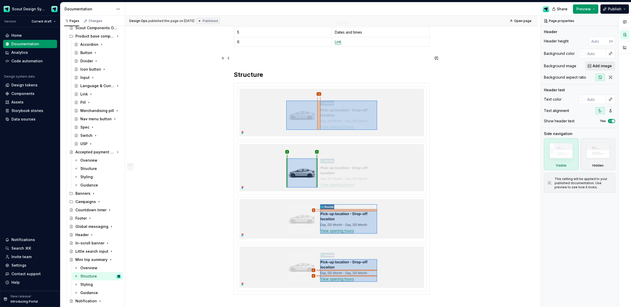
scroll to position [228, 0]
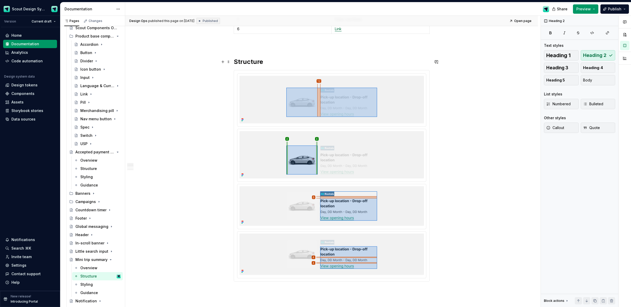
click at [245, 62] on h2 "Structure" at bounding box center [332, 62] width 196 height 8
click at [247, 76] on img at bounding box center [331, 100] width 184 height 48
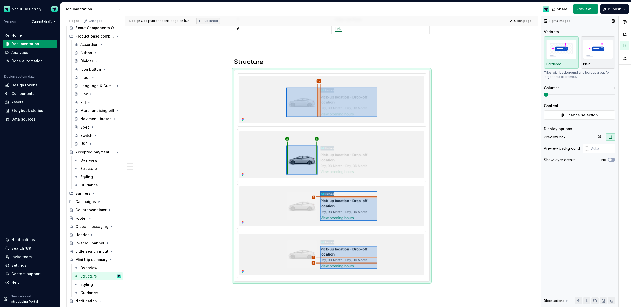
click at [599, 147] on input "text" at bounding box center [602, 148] width 26 height 9
type input "#FFFFFF"
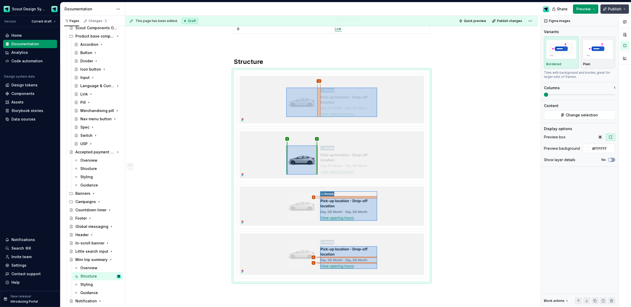
click at [608, 8] on span "Publish" at bounding box center [614, 8] width 13 height 5
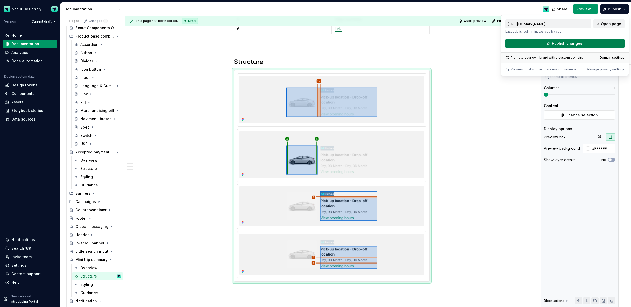
click at [557, 47] on button "Publish changes" at bounding box center [564, 43] width 119 height 9
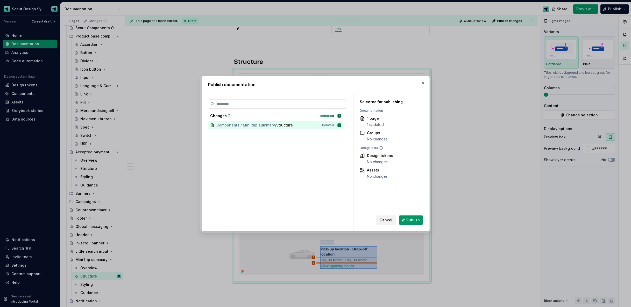
click at [408, 218] on span "Publish" at bounding box center [412, 220] width 13 height 5
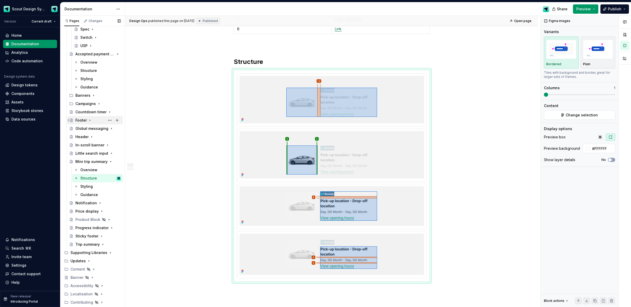
scroll to position [201, 0]
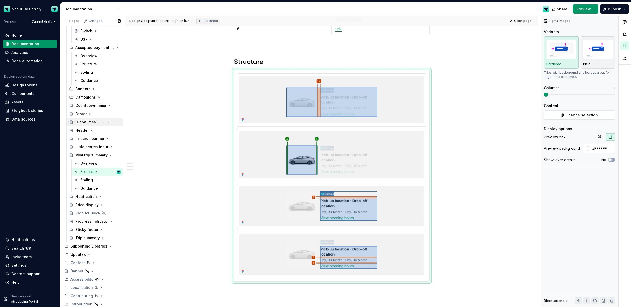
click at [109, 156] on icon "Page tree" at bounding box center [111, 155] width 4 height 4
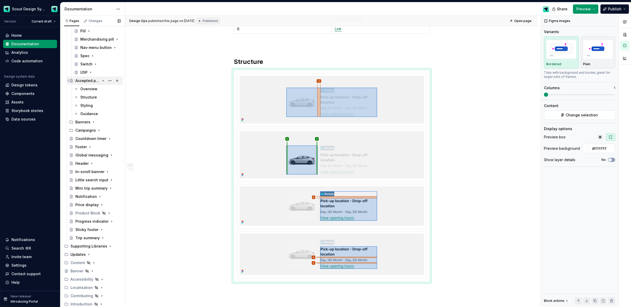
scroll to position [100, 0]
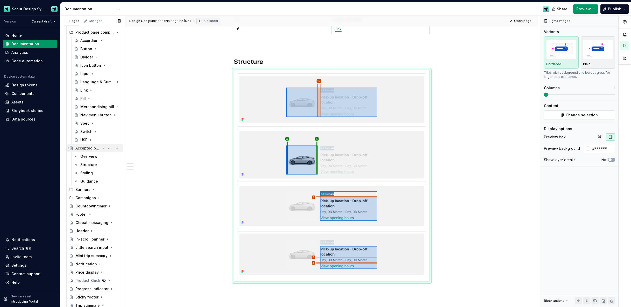
click at [104, 149] on icon "Page tree" at bounding box center [103, 148] width 4 height 4
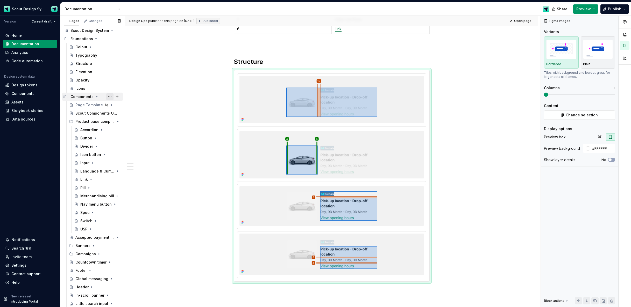
scroll to position [0, 0]
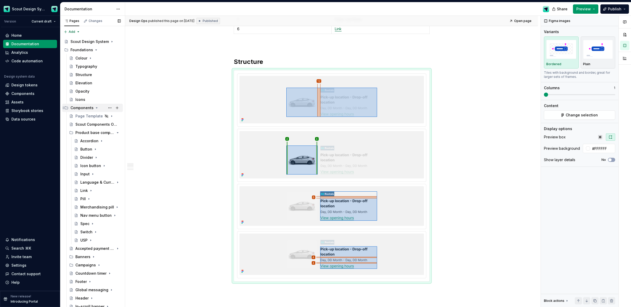
click at [95, 109] on icon "Page tree" at bounding box center [97, 108] width 4 height 4
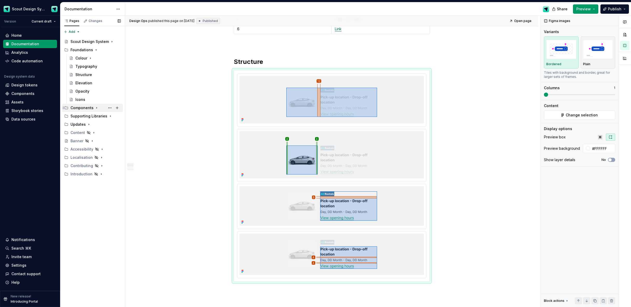
click at [96, 109] on icon "Page tree" at bounding box center [97, 108] width 4 height 4
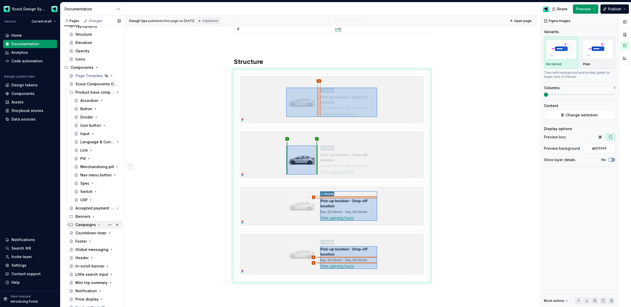
scroll to position [39, 0]
click at [110, 79] on button "Page tree" at bounding box center [109, 77] width 7 height 7
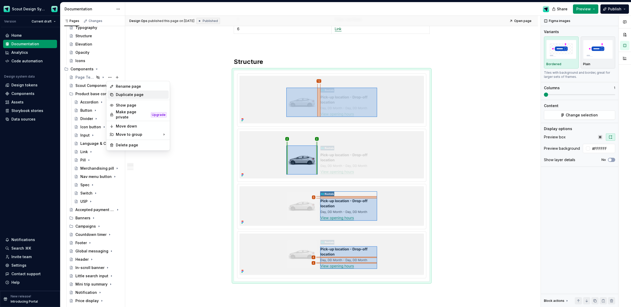
click at [123, 95] on div "Duplicate page" at bounding box center [141, 94] width 51 height 5
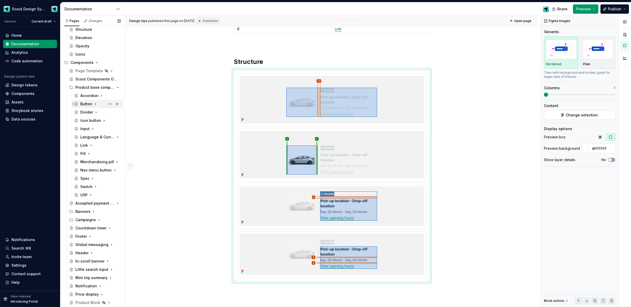
scroll to position [50, 0]
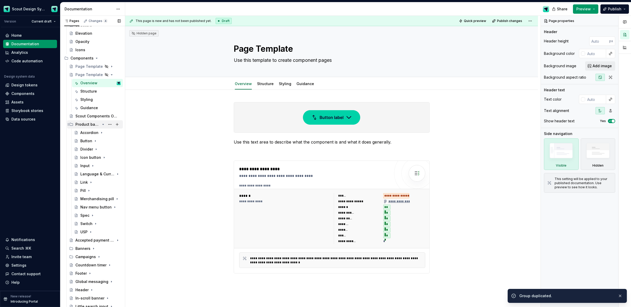
click at [103, 125] on icon "Page tree" at bounding box center [103, 124] width 4 height 4
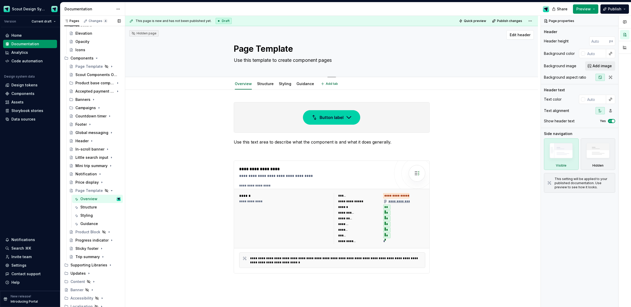
drag, startPoint x: 272, startPoint y: 49, endPoint x: 290, endPoint y: 51, distance: 18.5
click at [272, 49] on textarea "Page Template" at bounding box center [331, 49] width 196 height 12
type textarea "*"
type textarea "P"
type textarea "*"
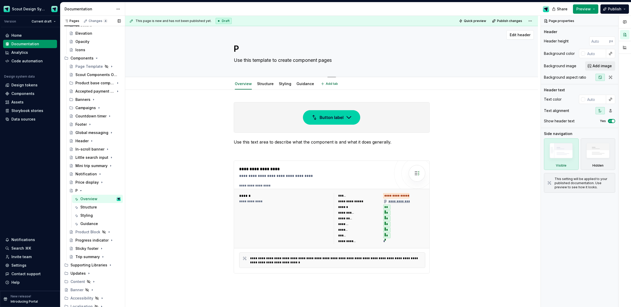
type textarea "Pr"
type textarea "*"
type textarea "Pri"
type textarea "*"
type textarea "Pric"
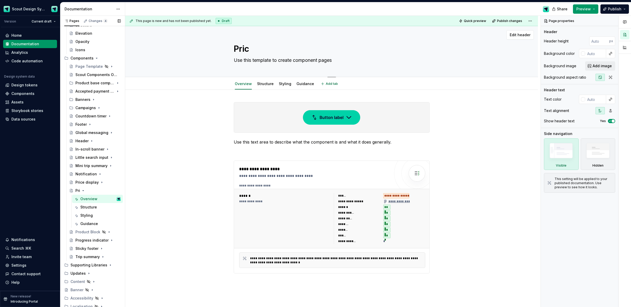
type textarea "*"
type textarea "Price"
type textarea "*"
type textarea "Price"
type textarea "*"
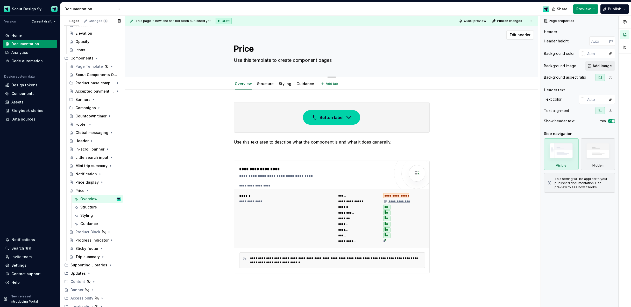
type textarea "Price s"
type textarea "*"
type textarea "Price su"
type textarea "*"
type textarea "Price sum"
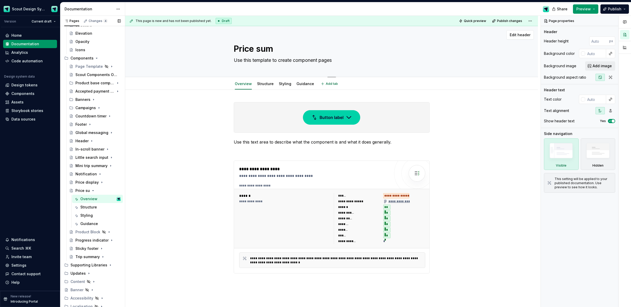
type textarea "*"
type textarea "Price summ"
type textarea "*"
type textarea "Price summa"
type textarea "*"
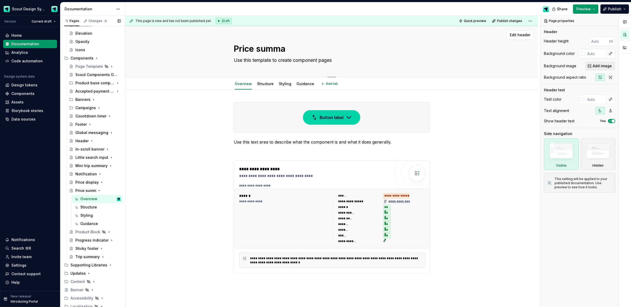
type textarea "Price [PERSON_NAME]"
type textarea "*"
type textarea "Price summary"
type textarea "*"
type textarea "Price summary"
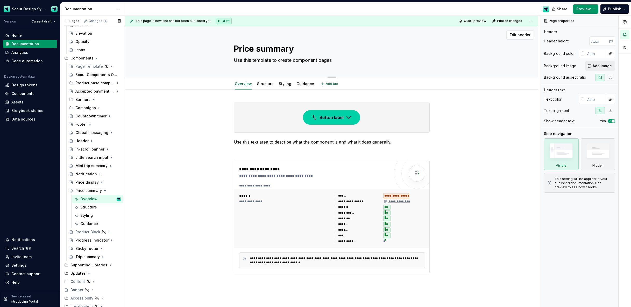
click at [333, 64] on textarea "Use this template to create component pages" at bounding box center [331, 60] width 196 height 8
type textarea "*"
click at [208, 99] on div "**********" at bounding box center [332, 162] width 415 height 292
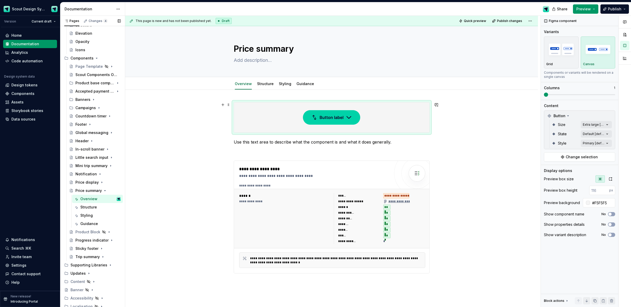
click at [317, 130] on img at bounding box center [331, 118] width 57 height 26
click at [575, 159] on span "Change selection" at bounding box center [581, 157] width 32 height 5
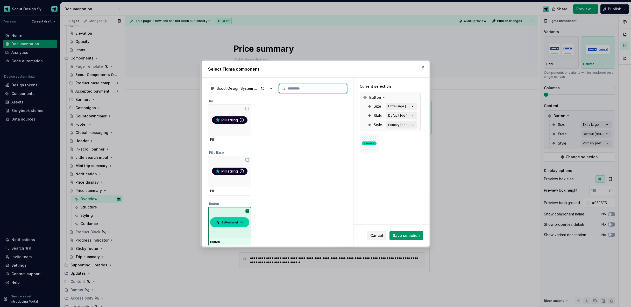
click at [237, 214] on div at bounding box center [229, 222] width 43 height 31
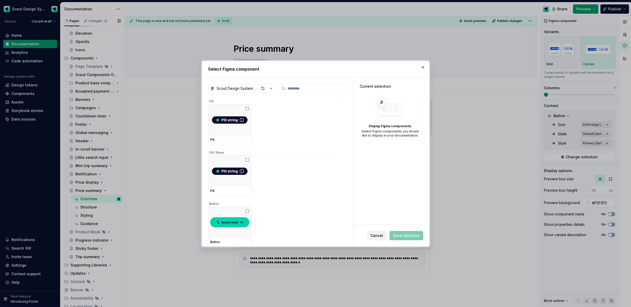
type textarea "*"
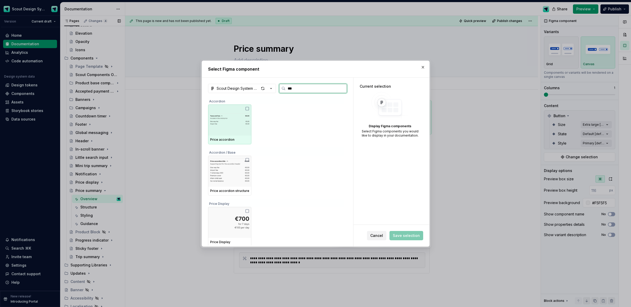
type input "****"
type textarea "*"
type input "*********"
click at [233, 125] on img at bounding box center [229, 120] width 39 height 27
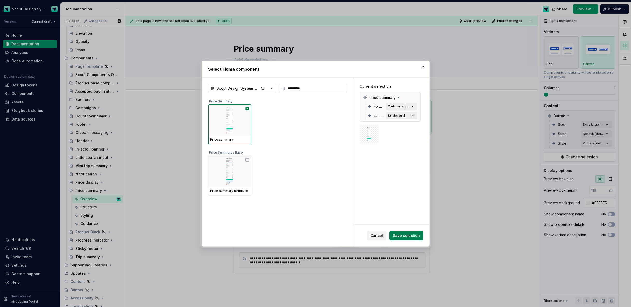
click at [413, 234] on span "Save selection" at bounding box center [406, 235] width 27 height 5
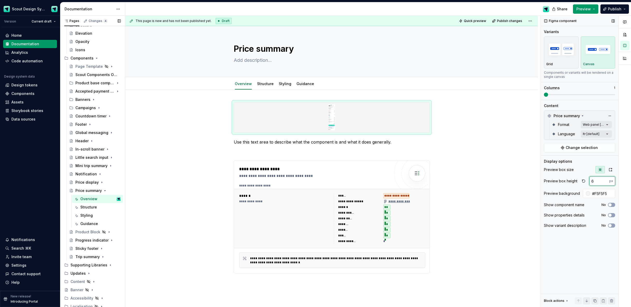
click at [604, 180] on input "6" at bounding box center [599, 181] width 20 height 9
click at [604, 180] on input "7" at bounding box center [599, 181] width 20 height 9
click at [604, 180] on input "8" at bounding box center [599, 181] width 20 height 9
click at [604, 183] on input "7" at bounding box center [599, 181] width 20 height 9
click at [604, 183] on input "6" at bounding box center [599, 181] width 20 height 9
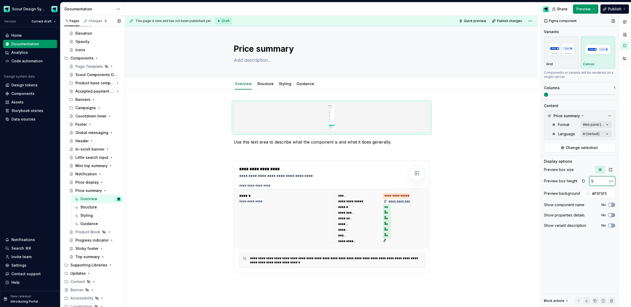
click at [604, 183] on input "5" at bounding box center [599, 181] width 20 height 9
click at [604, 183] on input "4" at bounding box center [599, 181] width 20 height 9
click at [604, 183] on input "3" at bounding box center [599, 181] width 20 height 9
drag, startPoint x: 604, startPoint y: 183, endPoint x: 605, endPoint y: 176, distance: 7.0
type input "2"
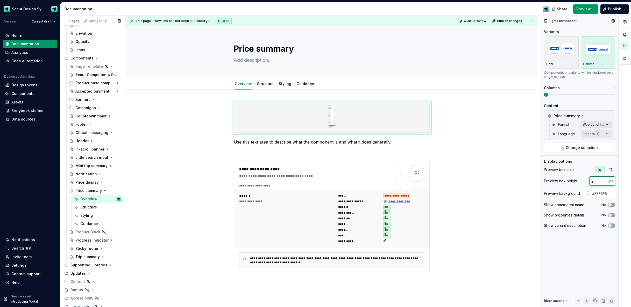
click at [604, 183] on input "2" at bounding box center [599, 181] width 20 height 9
click at [610, 172] on button "button" at bounding box center [609, 169] width 9 height 7
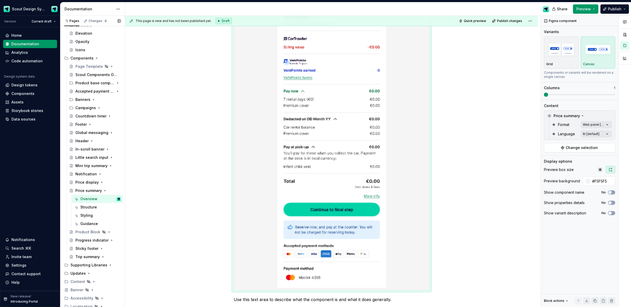
scroll to position [245, 0]
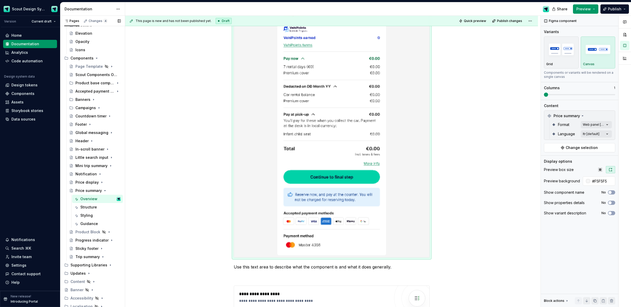
click at [511, 193] on div "**********" at bounding box center [331, 177] width 413 height 665
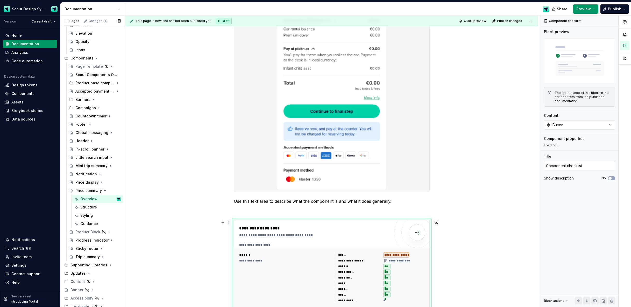
click at [364, 255] on div "******" at bounding box center [359, 255] width 42 height 5
type textarea "*"
click at [570, 126] on button "Button" at bounding box center [579, 124] width 71 height 9
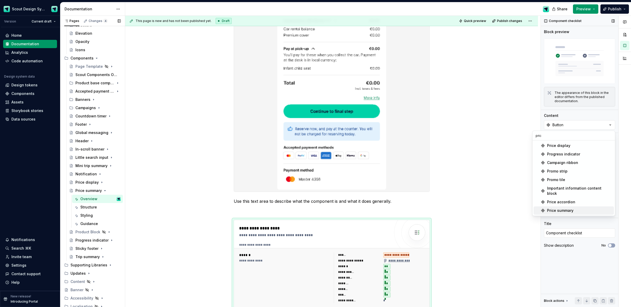
type input "pric"
click at [573, 208] on div "Price summary" at bounding box center [579, 210] width 65 height 5
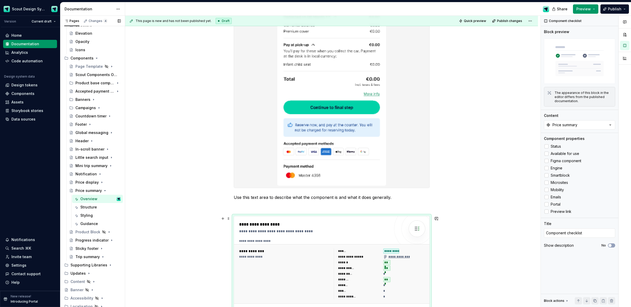
scroll to position [317, 0]
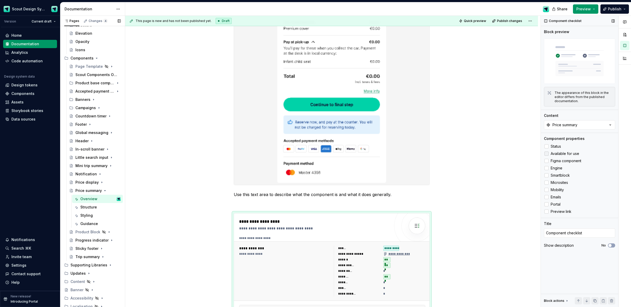
click at [547, 155] on div at bounding box center [546, 154] width 4 height 4
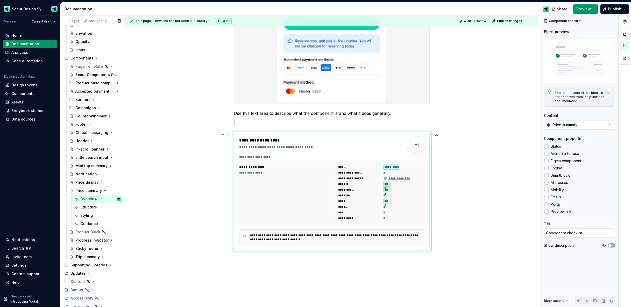
scroll to position [390, 0]
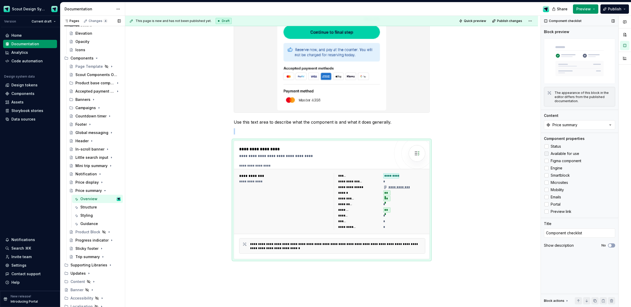
click at [546, 154] on icon at bounding box center [546, 154] width 0 height 0
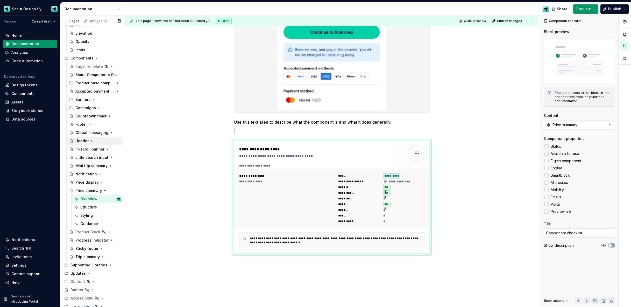
scroll to position [0, 0]
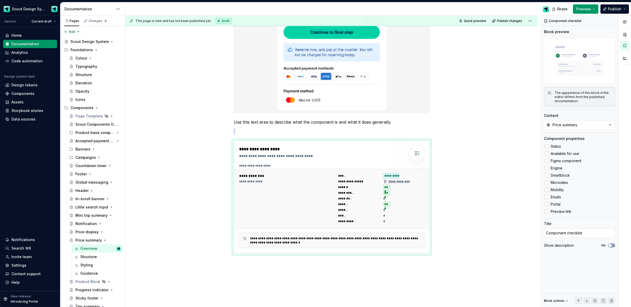
drag, startPoint x: 84, startPoint y: 113, endPoint x: 284, endPoint y: 172, distance: 208.9
click at [84, 114] on div "Page Template" at bounding box center [97, 116] width 45 height 5
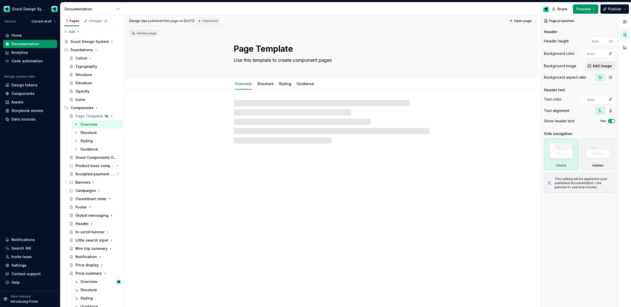
click at [386, 220] on div "Hidden page Page Template Use this template to create component pages Overview …" at bounding box center [331, 166] width 413 height 281
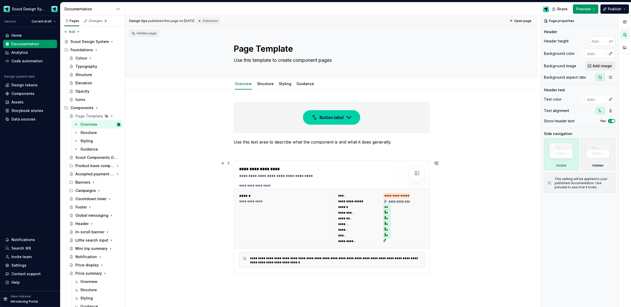
click at [396, 243] on div "*" at bounding box center [404, 241] width 42 height 5
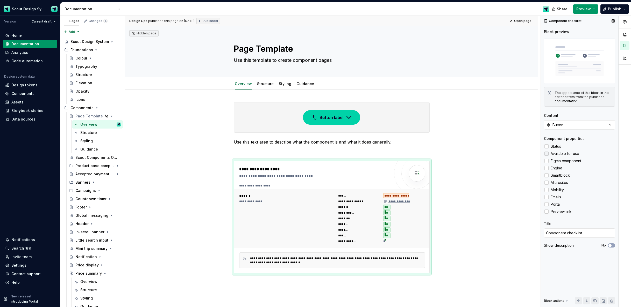
click at [547, 154] on div at bounding box center [546, 154] width 4 height 4
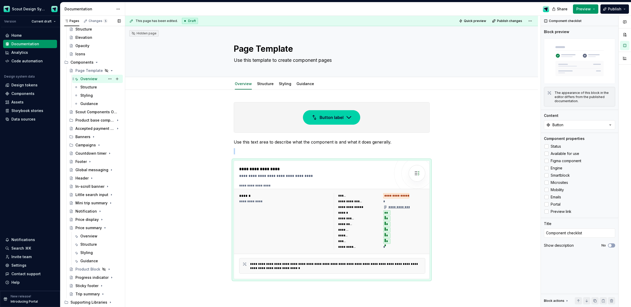
scroll to position [102, 0]
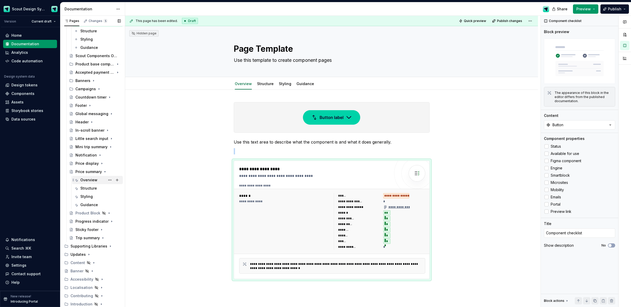
click at [84, 178] on div "Overview" at bounding box center [88, 180] width 17 height 5
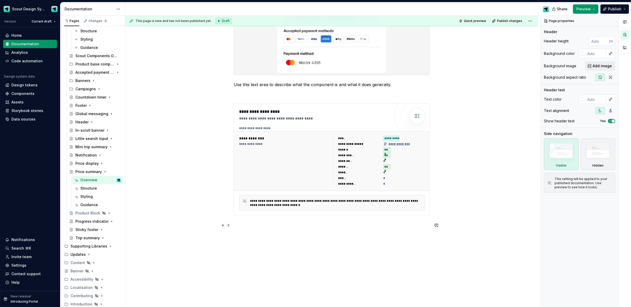
scroll to position [447, 0]
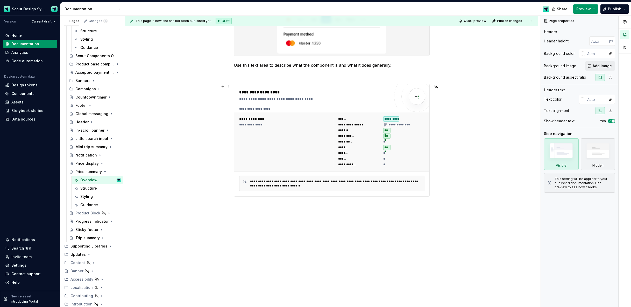
click at [366, 158] on div "******" at bounding box center [359, 158] width 42 height 5
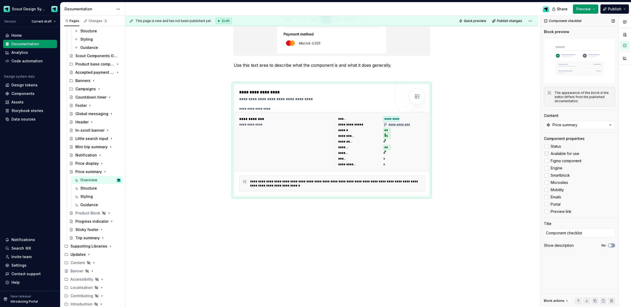
click at [548, 154] on label "Available for use" at bounding box center [579, 154] width 71 height 6
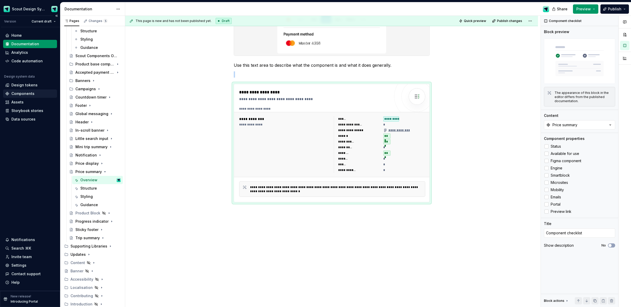
click at [25, 92] on div "Components" at bounding box center [22, 93] width 23 height 5
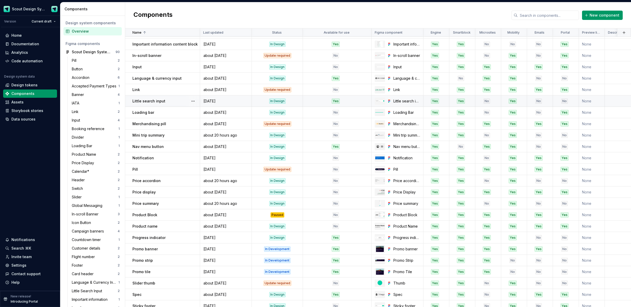
scroll to position [183, 0]
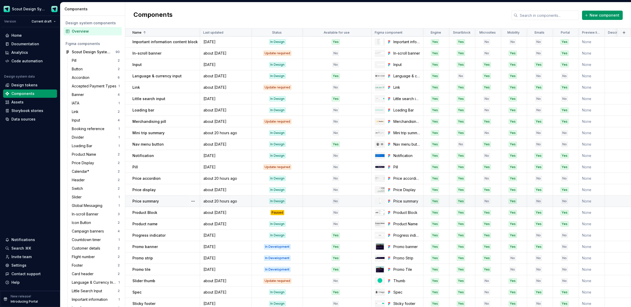
click at [313, 202] on div "No" at bounding box center [335, 201] width 65 height 5
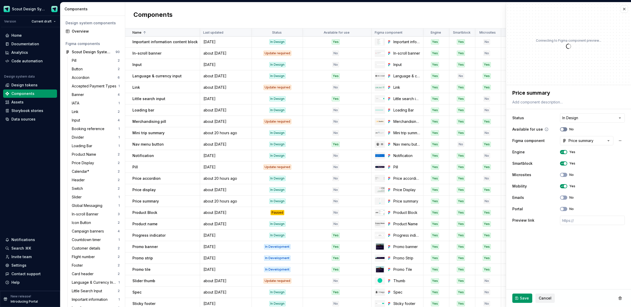
click at [564, 129] on button "No" at bounding box center [563, 129] width 7 height 4
click at [522, 299] on span "Save" at bounding box center [523, 298] width 9 height 5
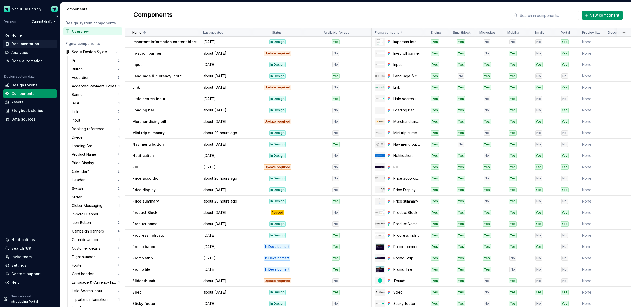
click at [30, 46] on div "Documentation" at bounding box center [25, 43] width 28 height 5
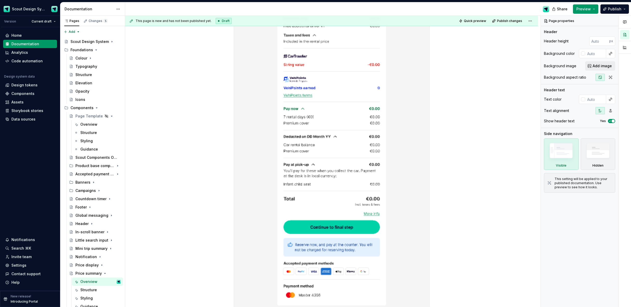
scroll to position [384, 0]
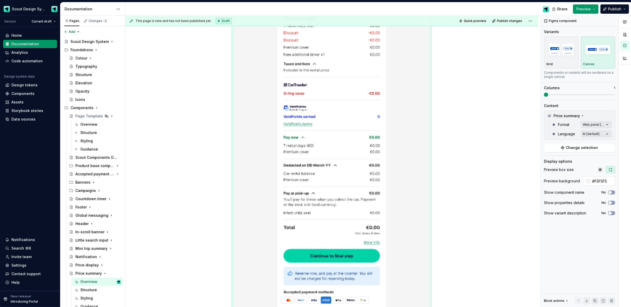
scroll to position [100, 0]
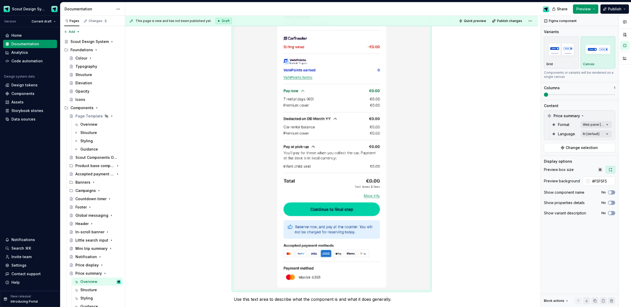
scroll to position [0, 0]
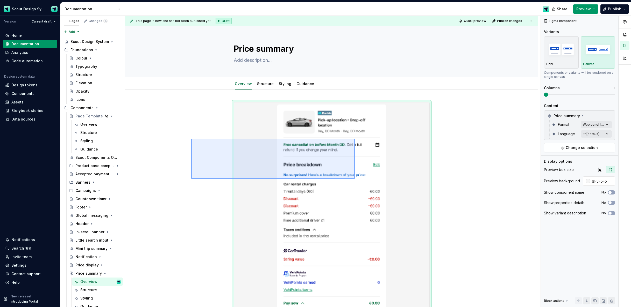
type textarea "*"
drag, startPoint x: 325, startPoint y: 172, endPoint x: 360, endPoint y: 179, distance: 35.7
click at [360, 180] on div "**********" at bounding box center [332, 162] width 415 height 292
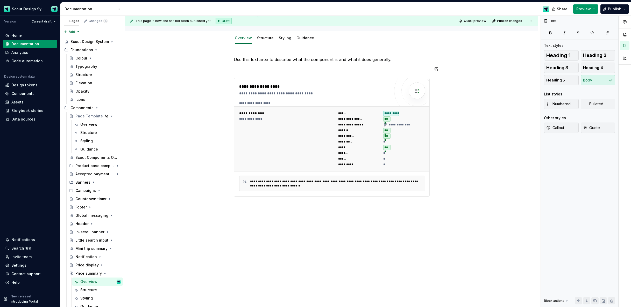
scroll to position [55, 0]
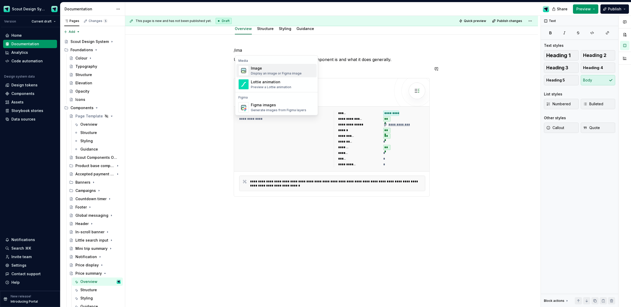
click at [256, 72] on div "Display an image or Figma image" at bounding box center [276, 73] width 51 height 4
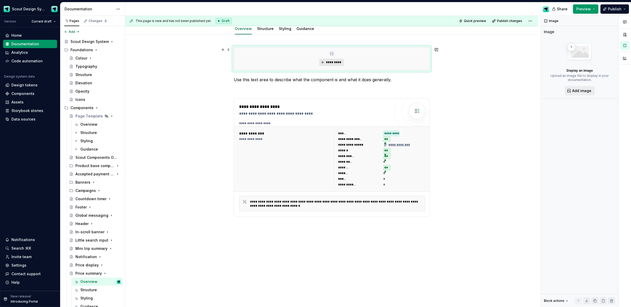
click at [324, 61] on button "*********" at bounding box center [331, 62] width 25 height 7
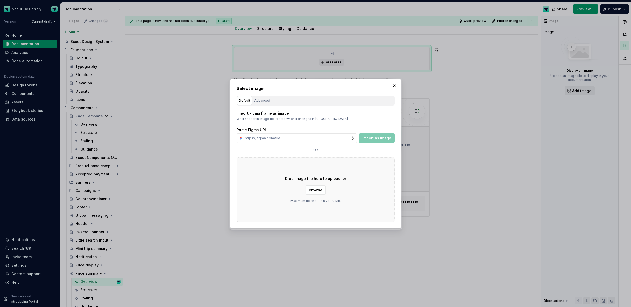
type textarea "*"
type input "[URL][DOMAIN_NAME]"
click at [371, 143] on div "Import Figma frame as image We’ll keep this image up to date when it changes in…" at bounding box center [315, 164] width 158 height 117
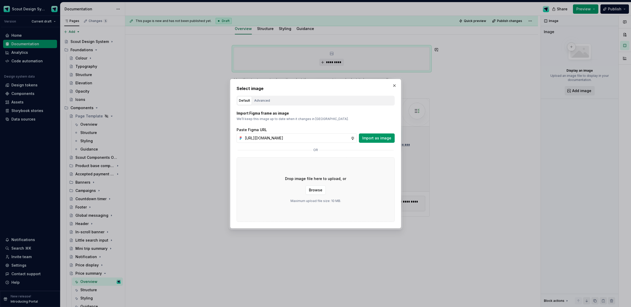
click at [371, 137] on span "Import as image" at bounding box center [376, 138] width 29 height 5
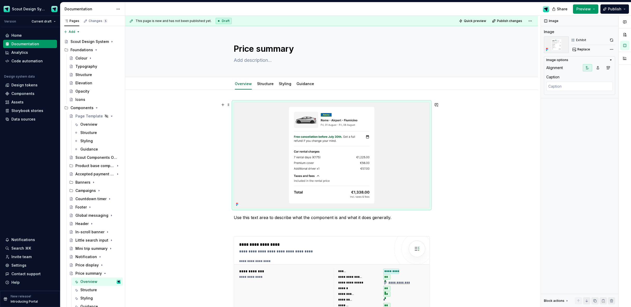
scroll to position [11, 0]
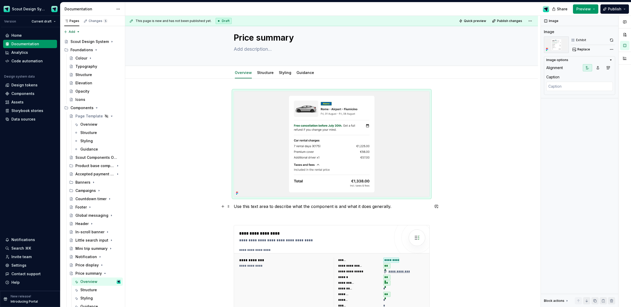
drag, startPoint x: 383, startPoint y: 207, endPoint x: 403, endPoint y: 210, distance: 20.8
click at [383, 208] on p "Use this text area to describe what the component is and what it does generally." at bounding box center [332, 207] width 196 height 6
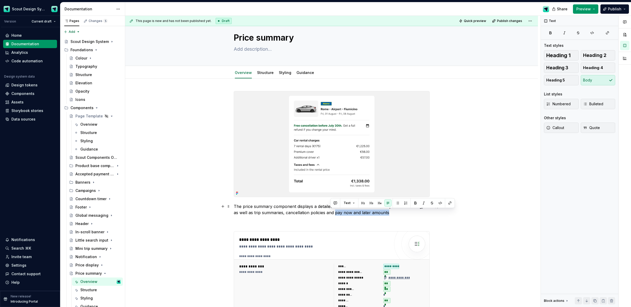
drag, startPoint x: 331, startPoint y: 212, endPoint x: 384, endPoint y: 213, distance: 53.1
click at [384, 213] on p "The price summary component displays a detailed breakdown of the cost of a prod…" at bounding box center [332, 210] width 196 height 12
drag, startPoint x: 452, startPoint y: 269, endPoint x: 434, endPoint y: 268, distance: 18.7
click at [452, 269] on div "**********" at bounding box center [332, 162] width 415 height 292
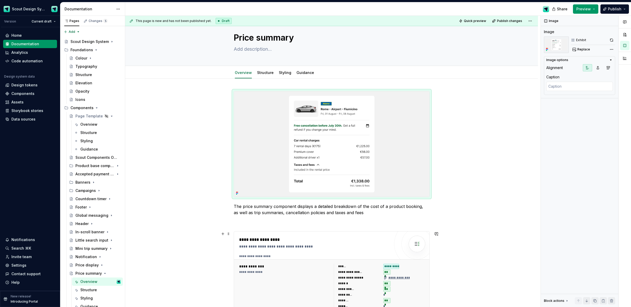
click at [427, 268] on div "**********" at bounding box center [332, 292] width 190 height 61
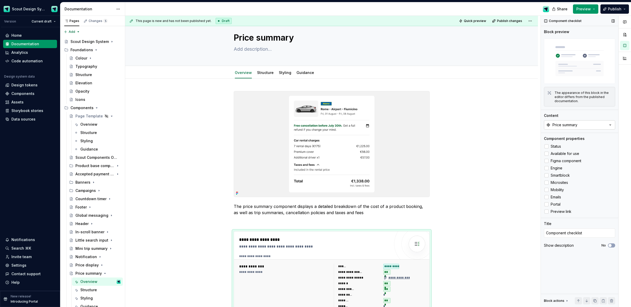
type textarea "*"
click at [572, 127] on div "Price summary" at bounding box center [564, 124] width 25 height 5
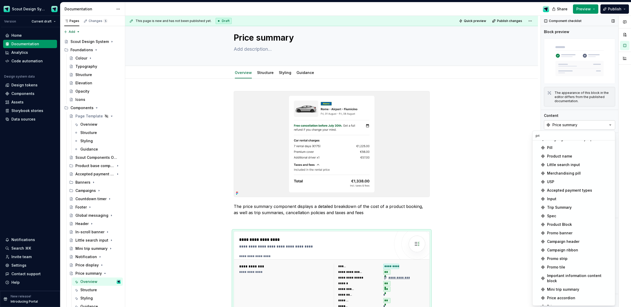
scroll to position [0, 0]
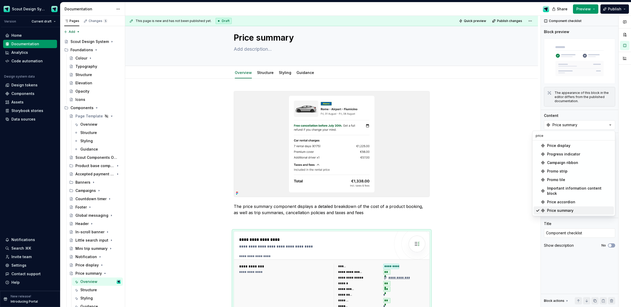
type input "price"
drag, startPoint x: 564, startPoint y: 206, endPoint x: 517, endPoint y: 200, distance: 47.2
click at [564, 208] on div "Price summary" at bounding box center [560, 210] width 26 height 5
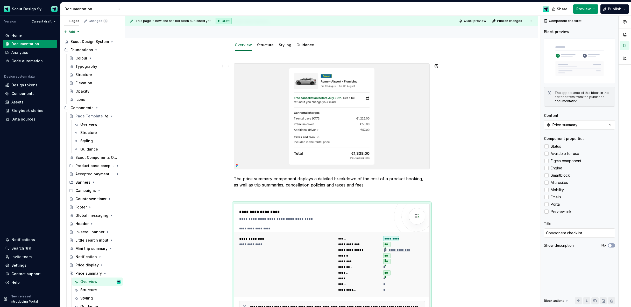
drag, startPoint x: 166, startPoint y: 103, endPoint x: 171, endPoint y: 104, distance: 5.2
click at [167, 103] on div "**********" at bounding box center [332, 162] width 415 height 292
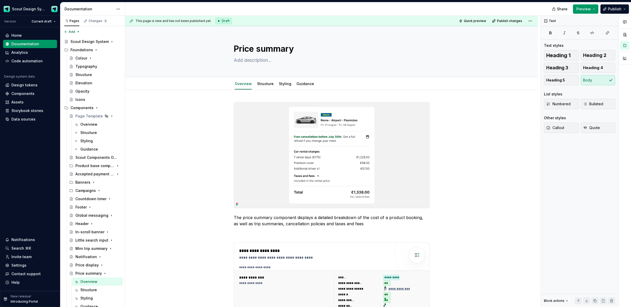
type textarea "*"
